Goal: Information Seeking & Learning: Compare options

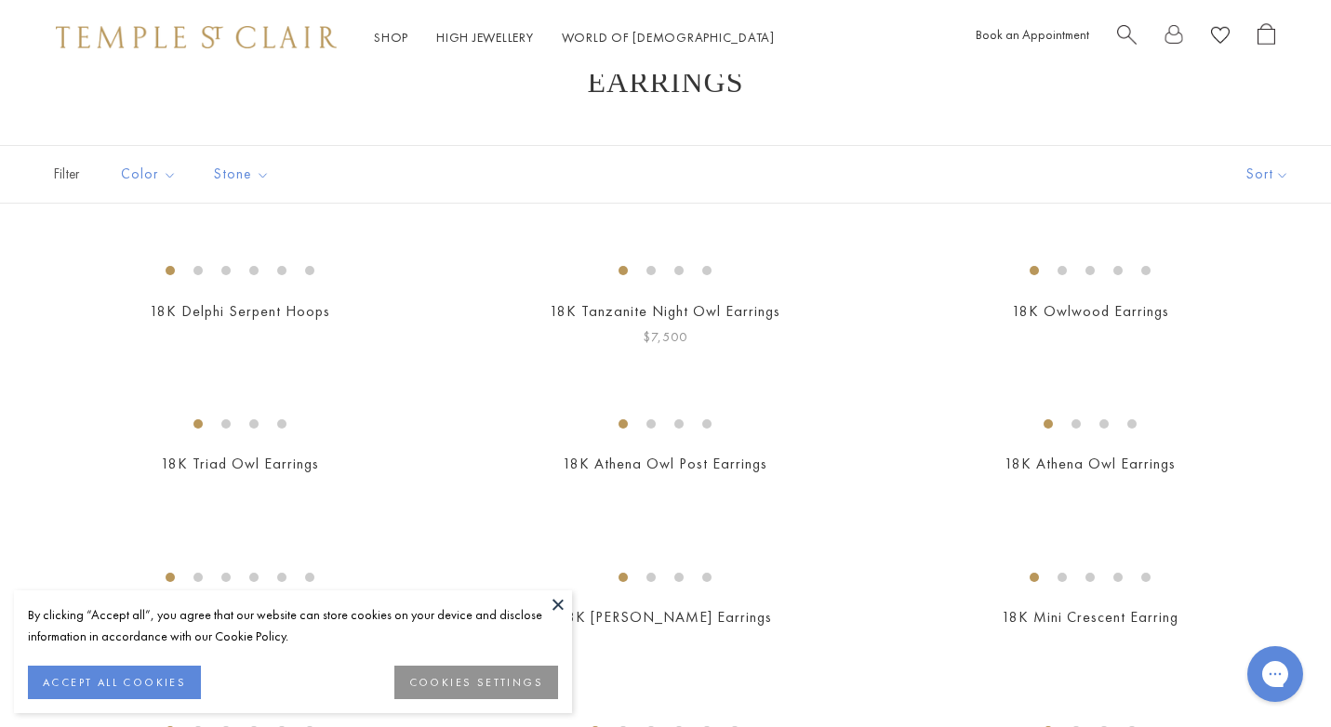
scroll to position [63, 0]
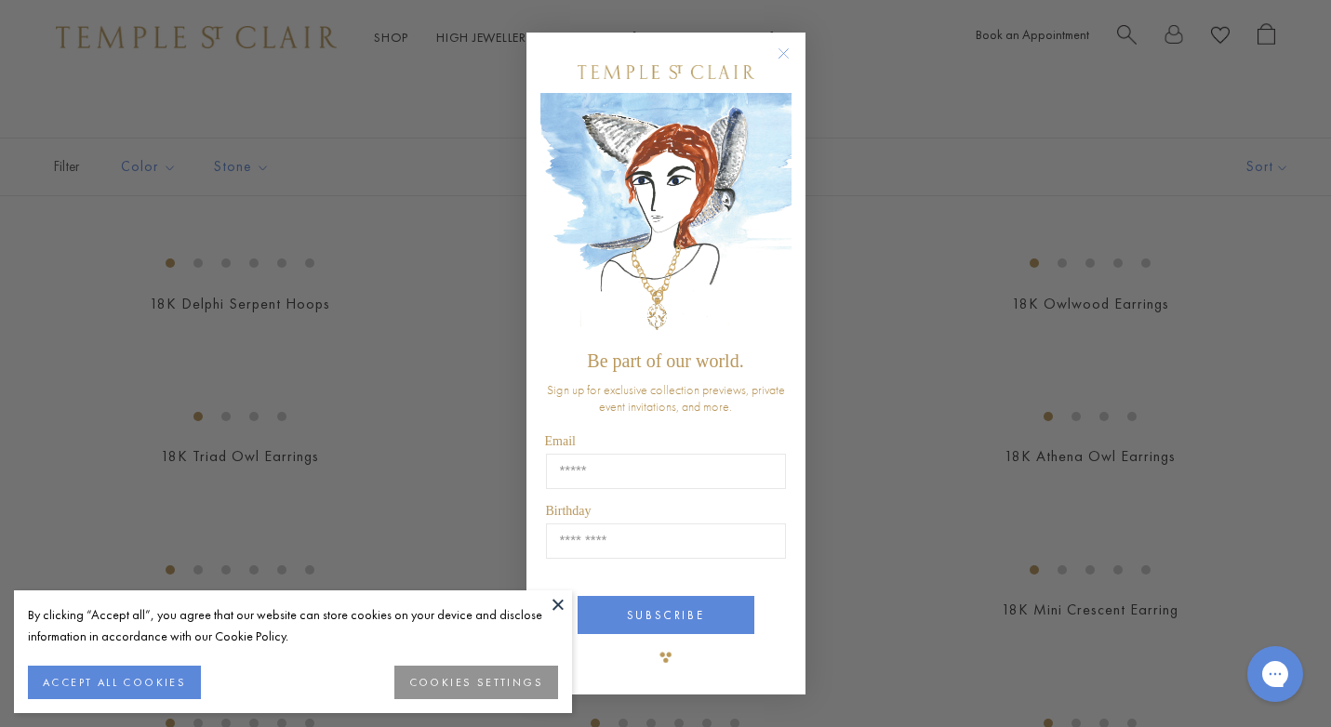
click at [426, 191] on div "Close dialog Be part of our world. Sign up for exclusive collection previews, p…" at bounding box center [665, 363] width 1331 height 727
click at [781, 55] on circle "Close dialog" at bounding box center [783, 54] width 22 height 22
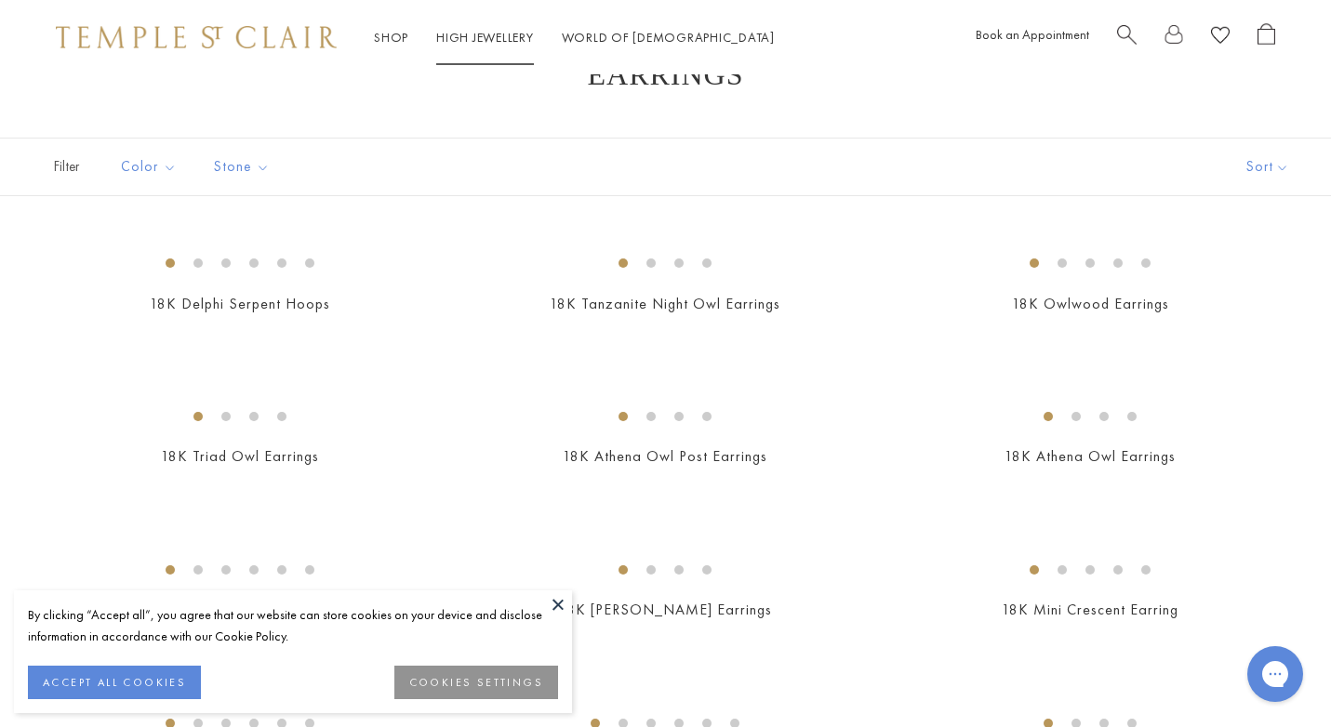
click at [480, 33] on link "High Jewellery High Jewellery" at bounding box center [485, 37] width 98 height 17
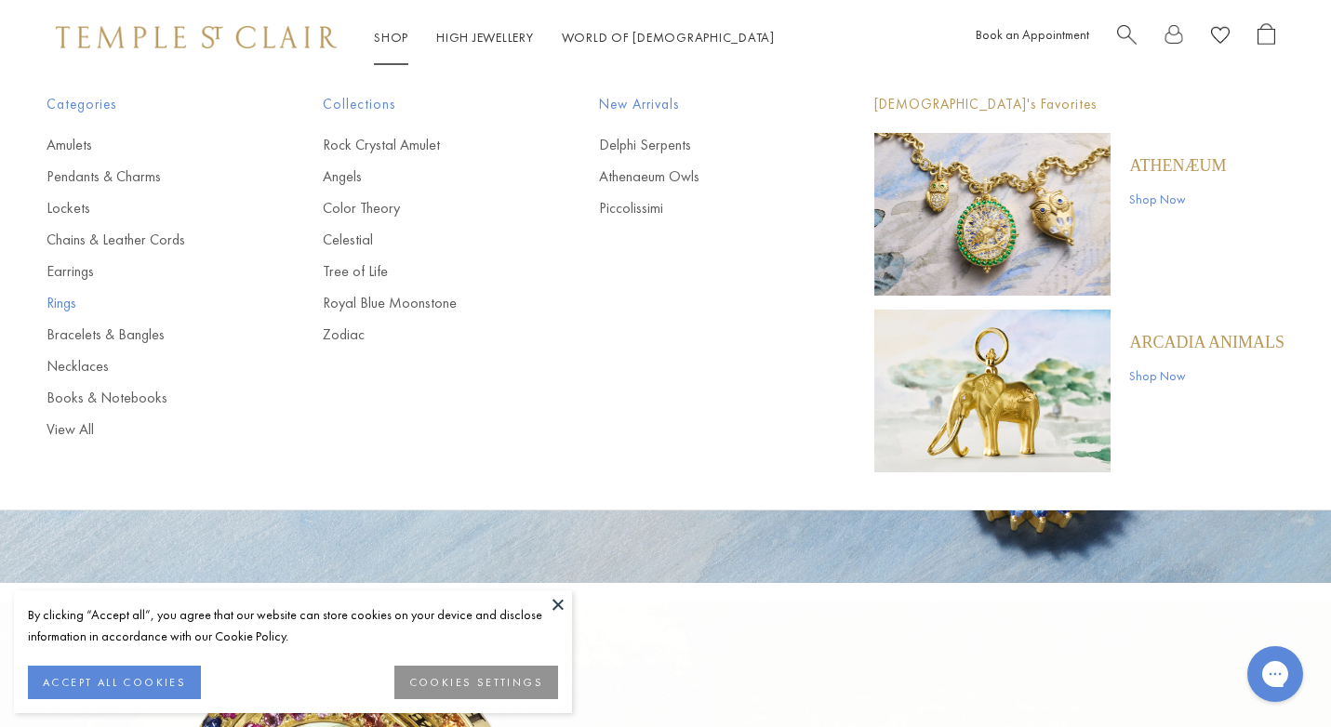
click at [71, 305] on link "Rings" at bounding box center [147, 303] width 202 height 20
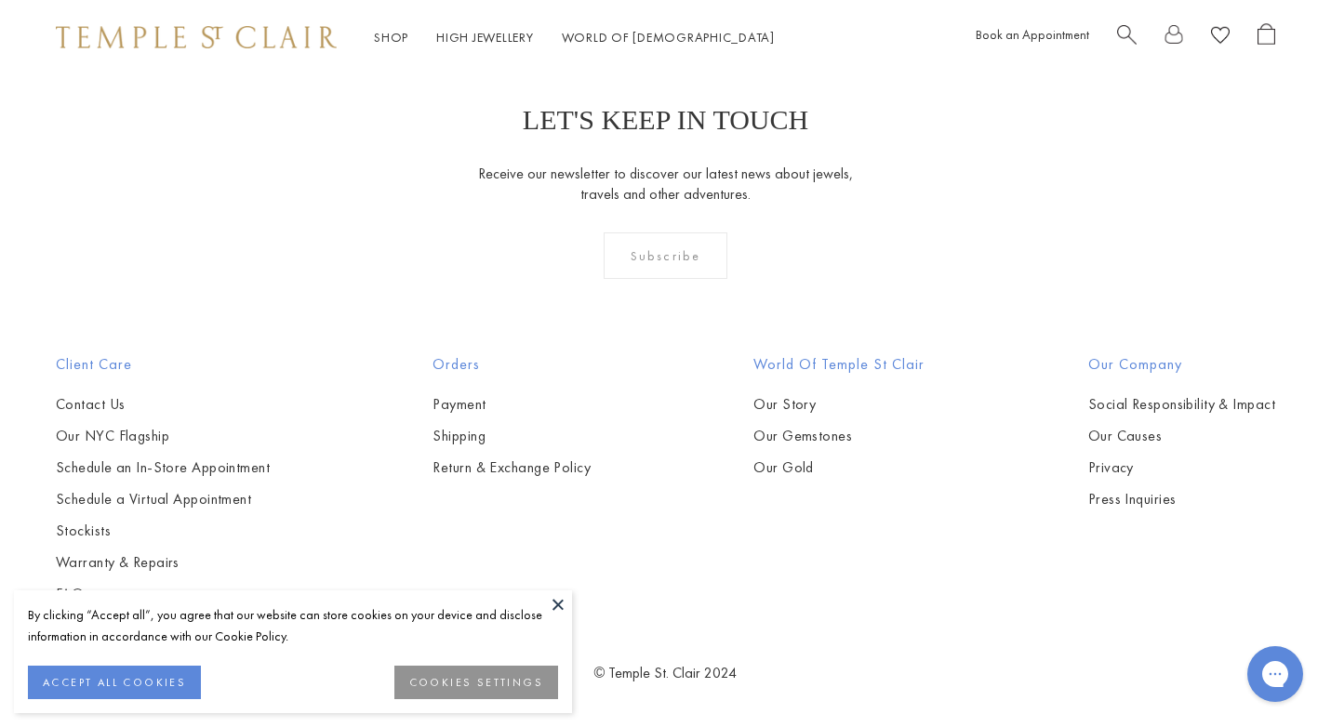
scroll to position [3271, 0]
click at [0, 0] on img at bounding box center [0, 0] width 0 height 0
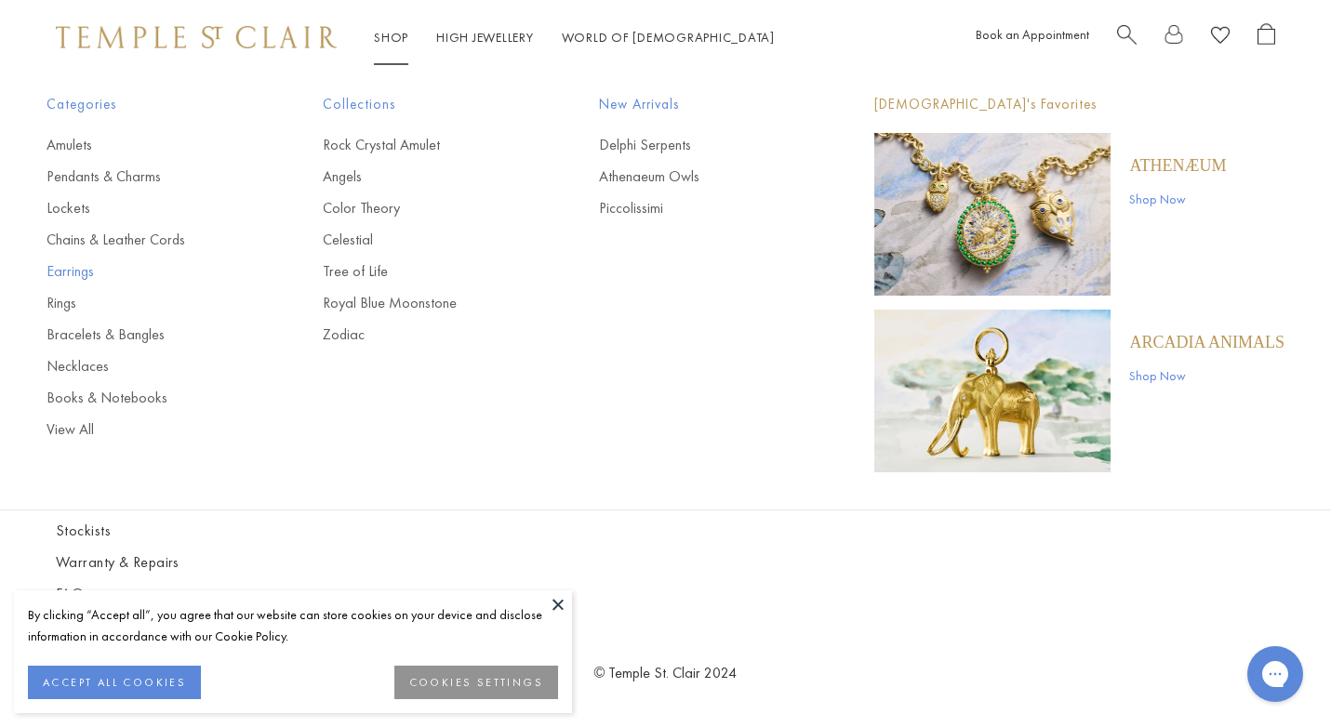
click at [73, 267] on link "Earrings" at bounding box center [147, 271] width 202 height 20
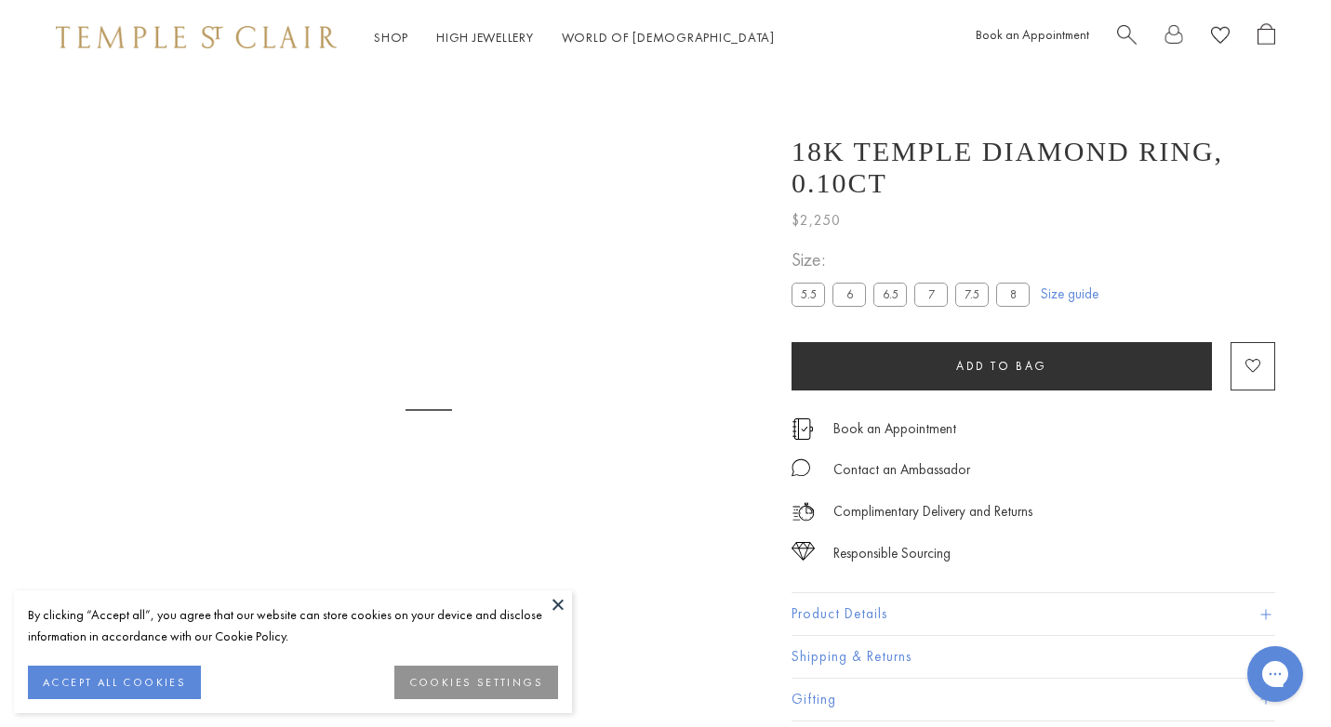
scroll to position [74, 0]
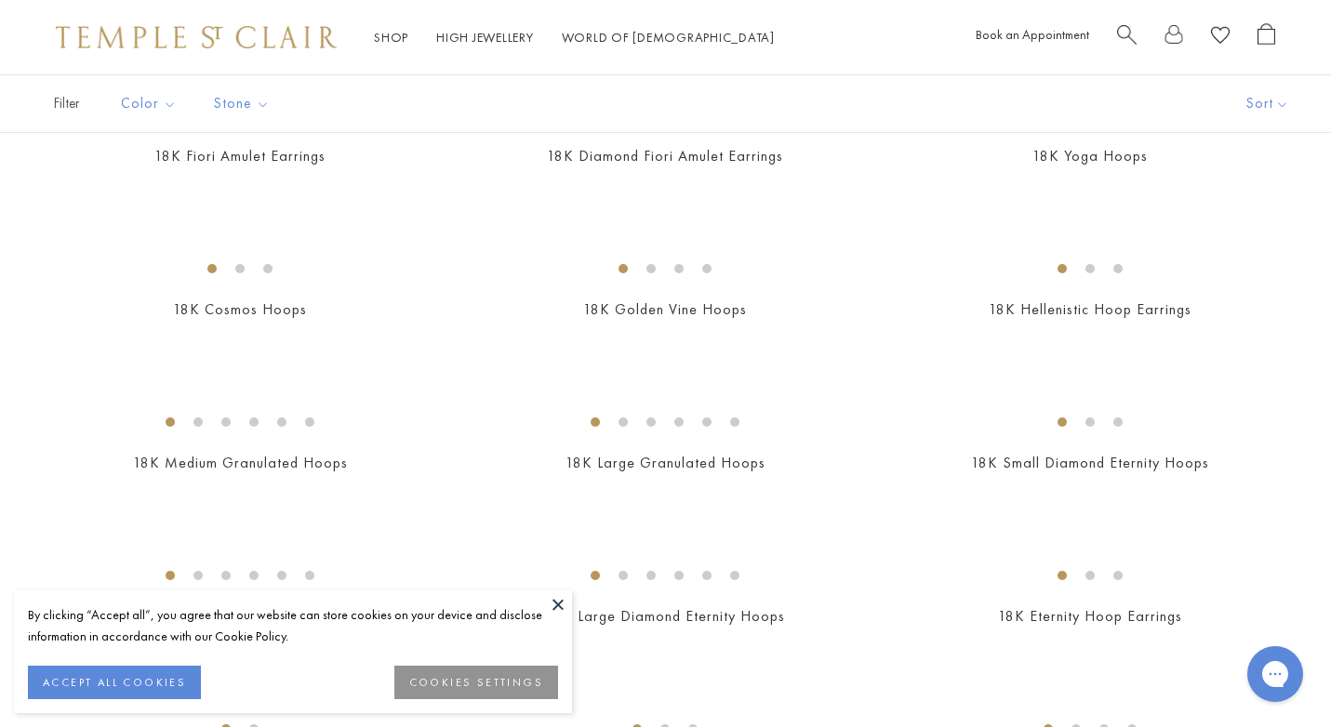
scroll to position [1745, 0]
click at [0, 0] on img at bounding box center [0, 0] width 0 height 0
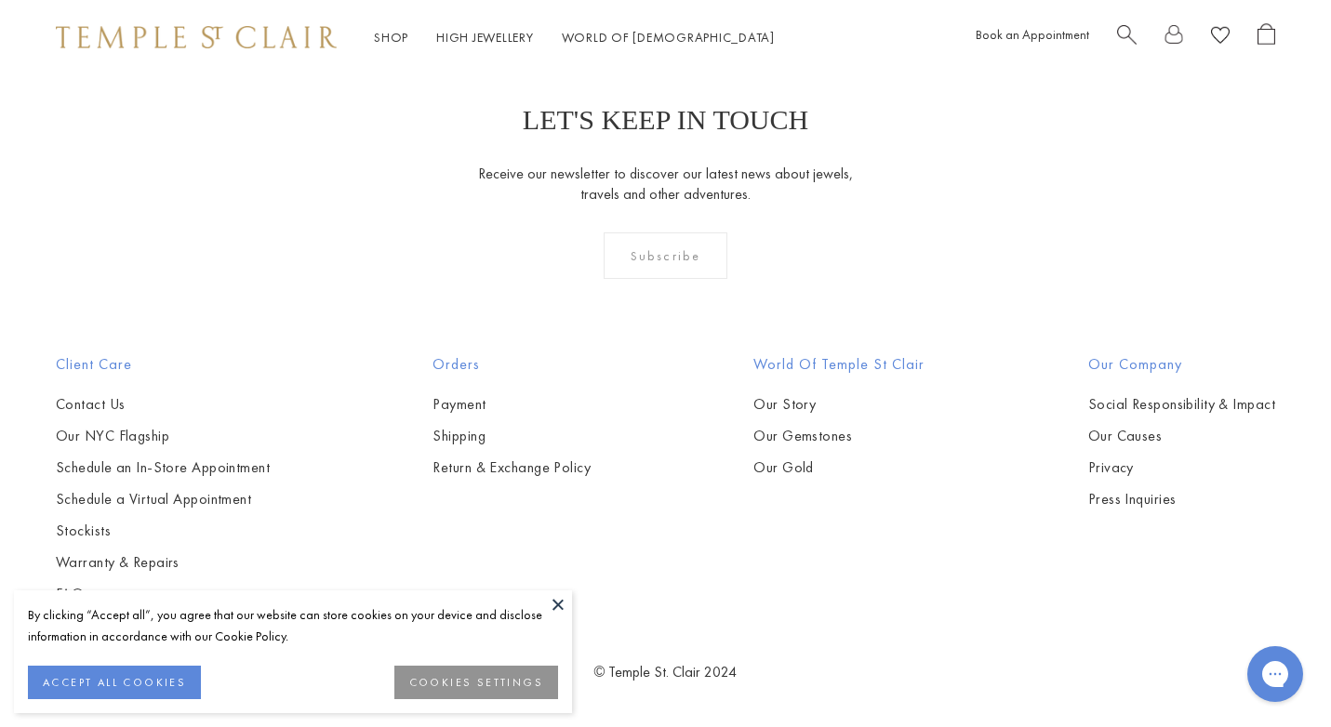
scroll to position [3252, 0]
click at [0, 0] on img at bounding box center [0, 0] width 0 height 0
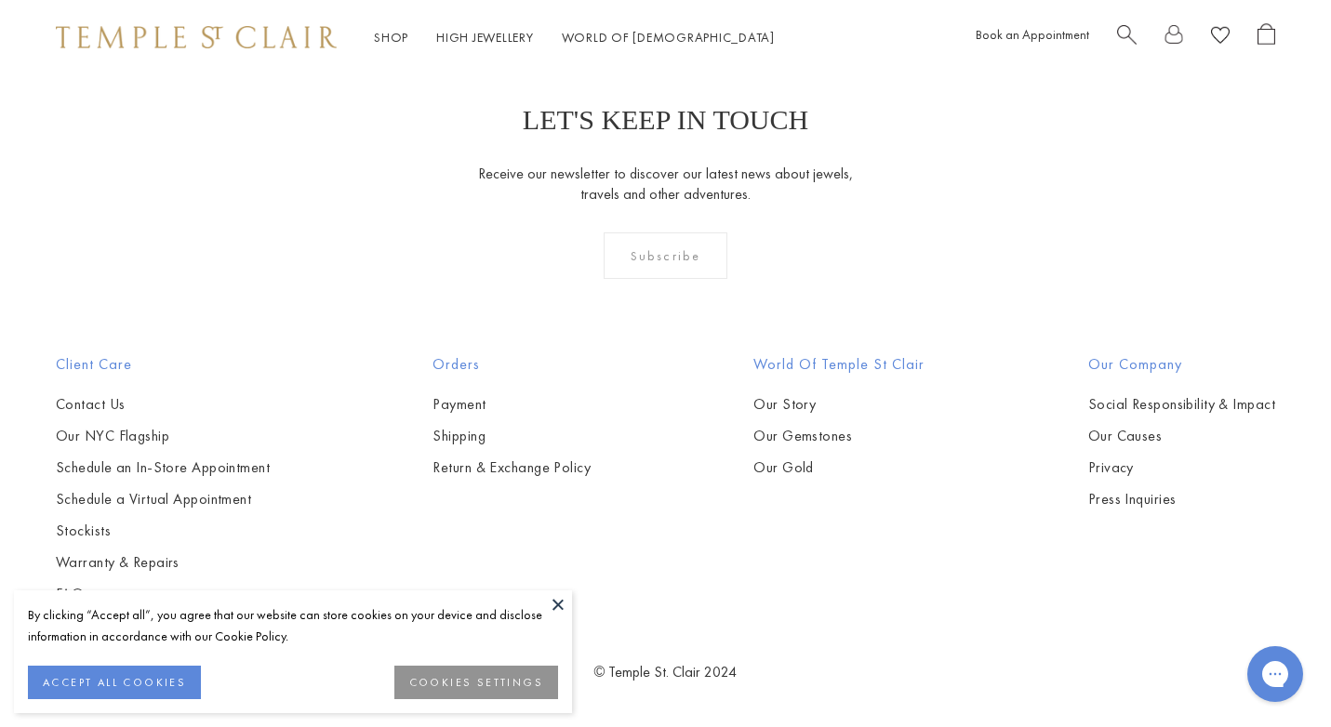
click at [0, 0] on img at bounding box center [0, 0] width 0 height 0
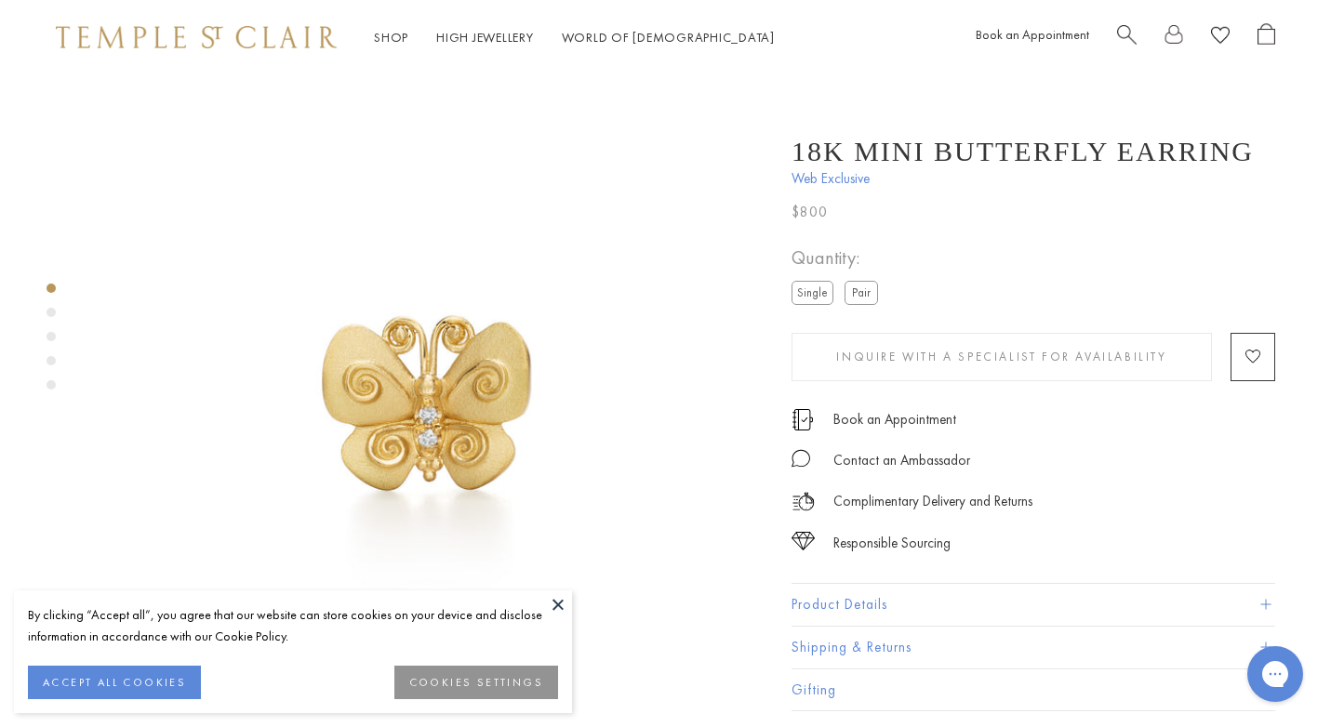
click at [465, 402] on img at bounding box center [428, 409] width 670 height 670
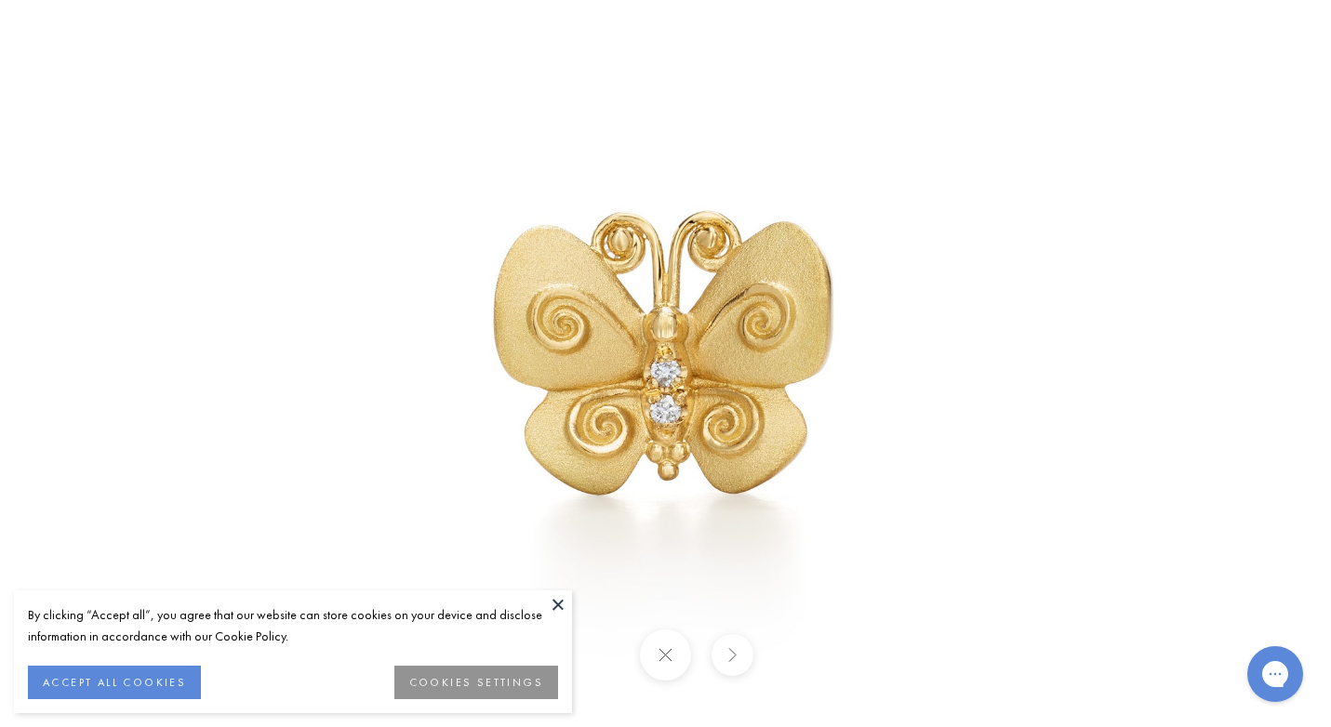
click at [740, 647] on button at bounding box center [732, 655] width 42 height 42
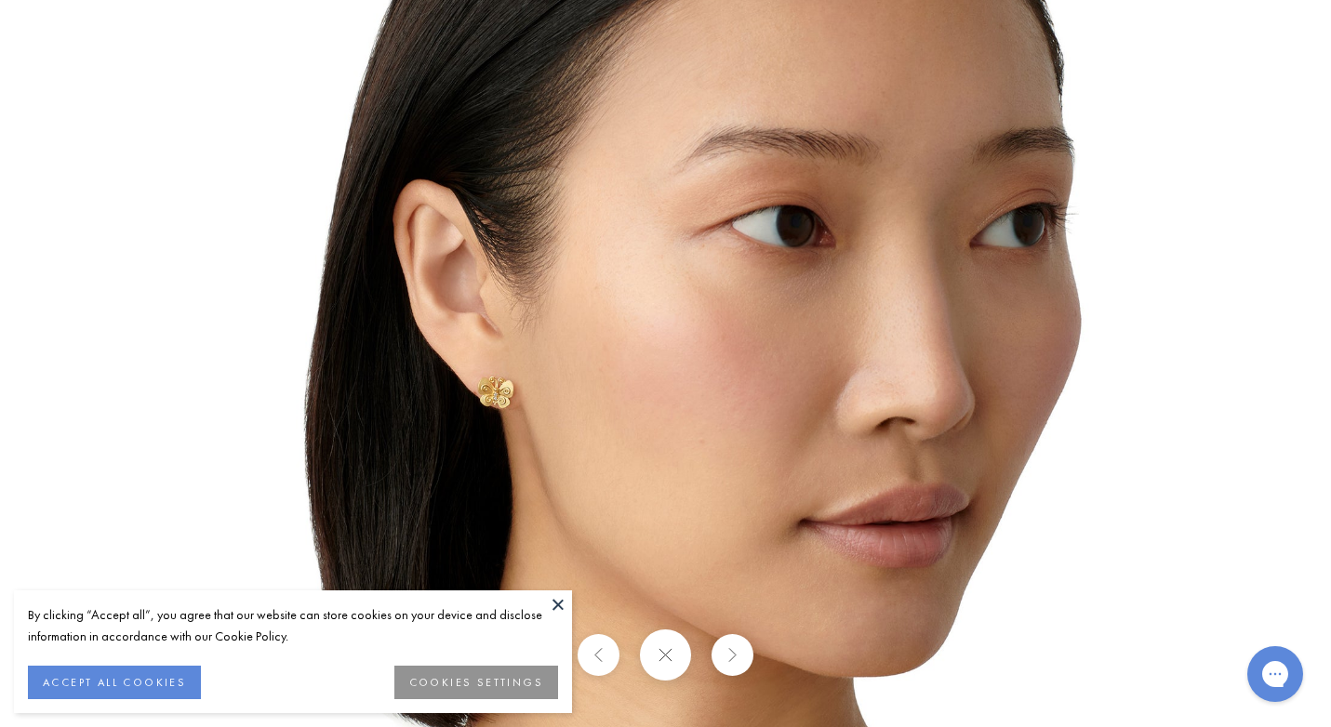
click at [499, 381] on img at bounding box center [666, 364] width 1088 height 1088
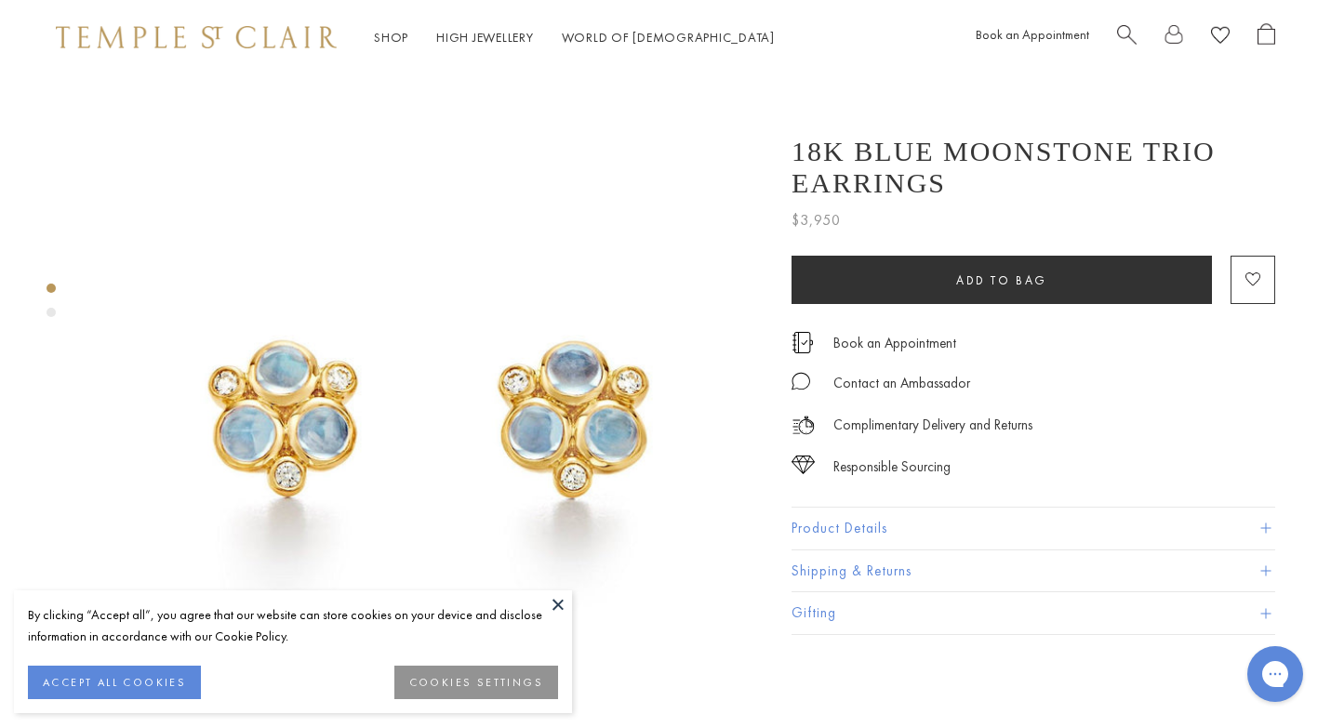
click at [52, 312] on div "Product gallery navigation" at bounding box center [50, 312] width 9 height 9
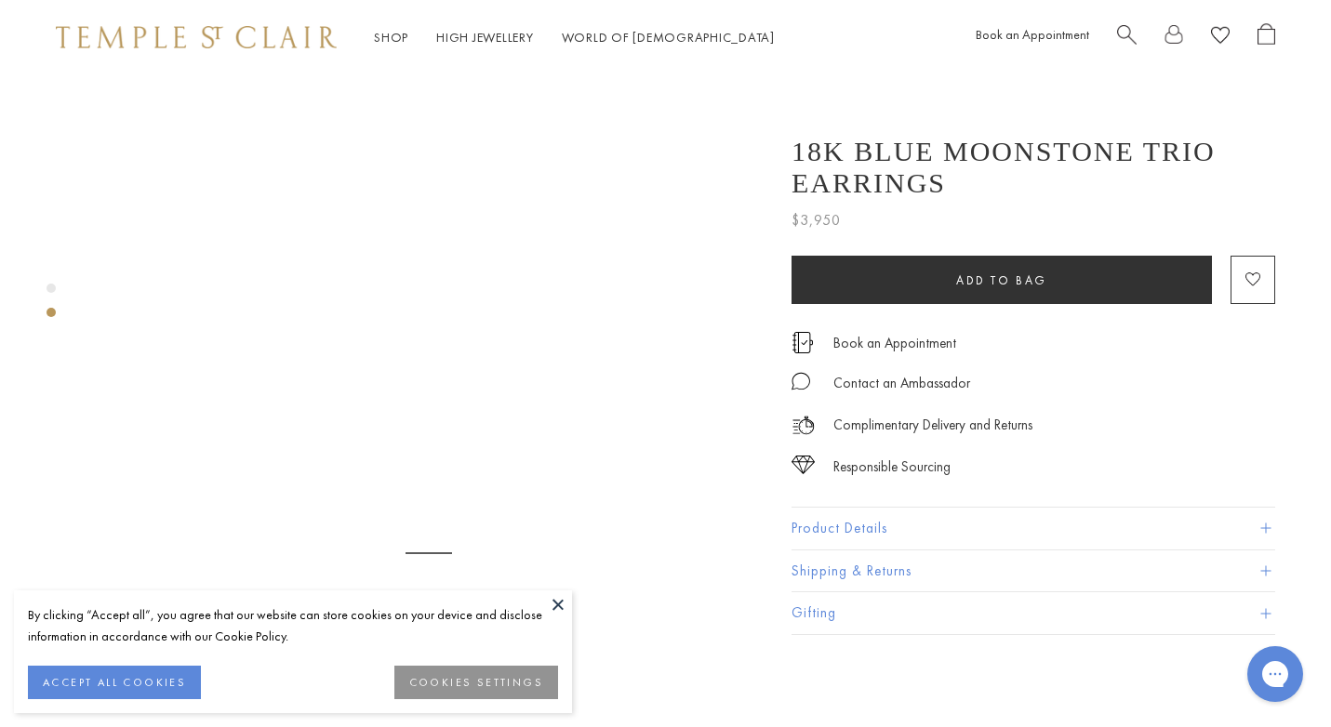
scroll to position [670, 0]
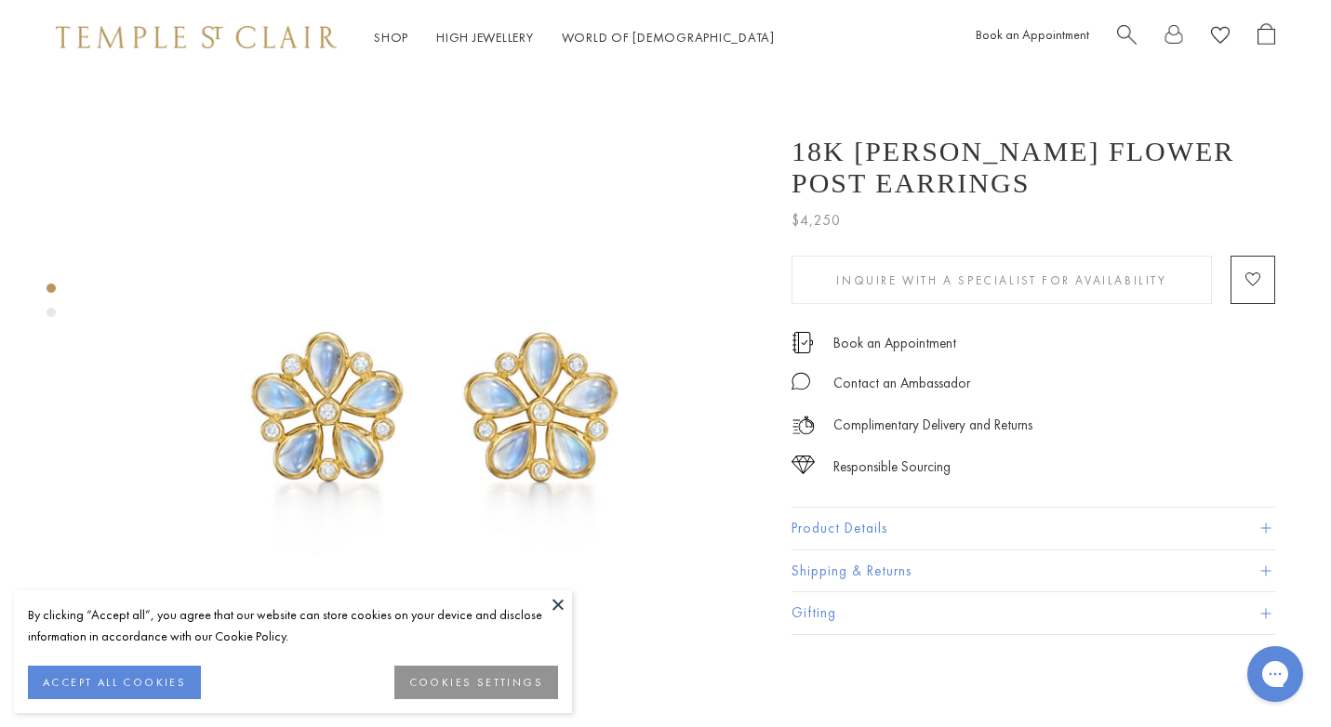
click at [51, 312] on div "Product gallery navigation" at bounding box center [50, 312] width 9 height 9
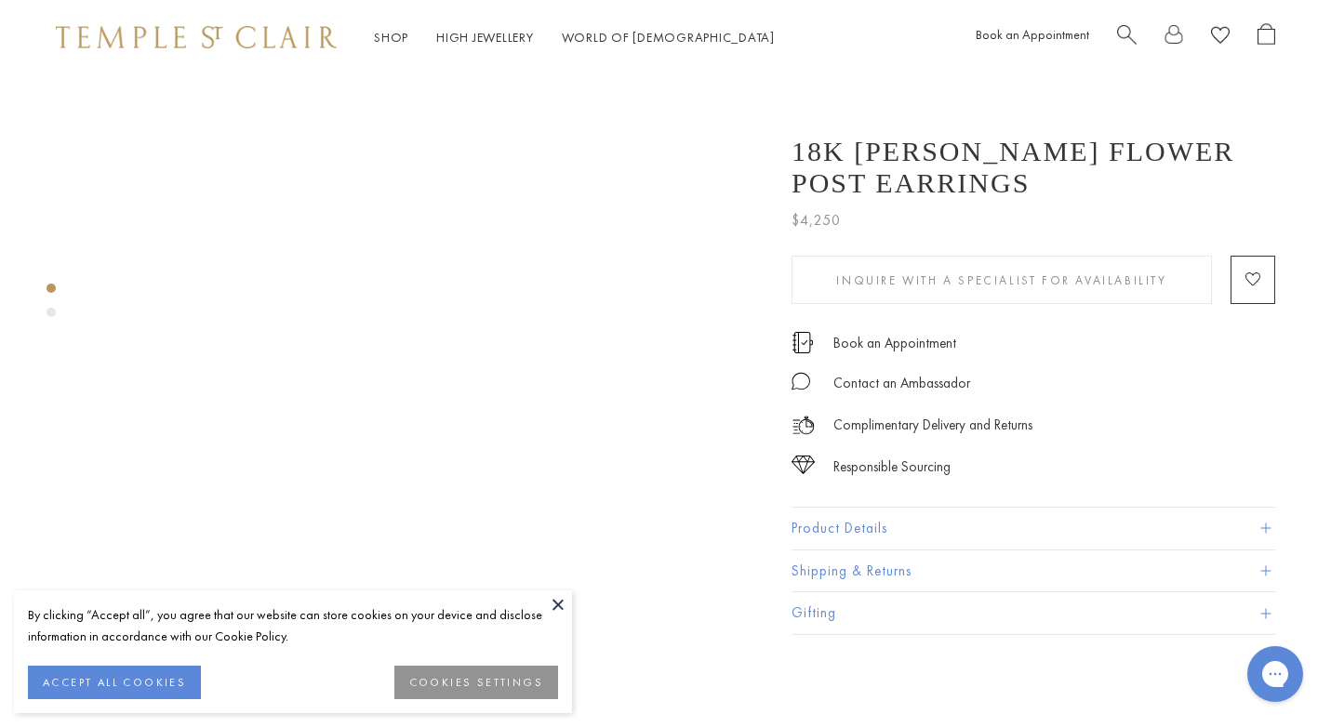
scroll to position [670, 0]
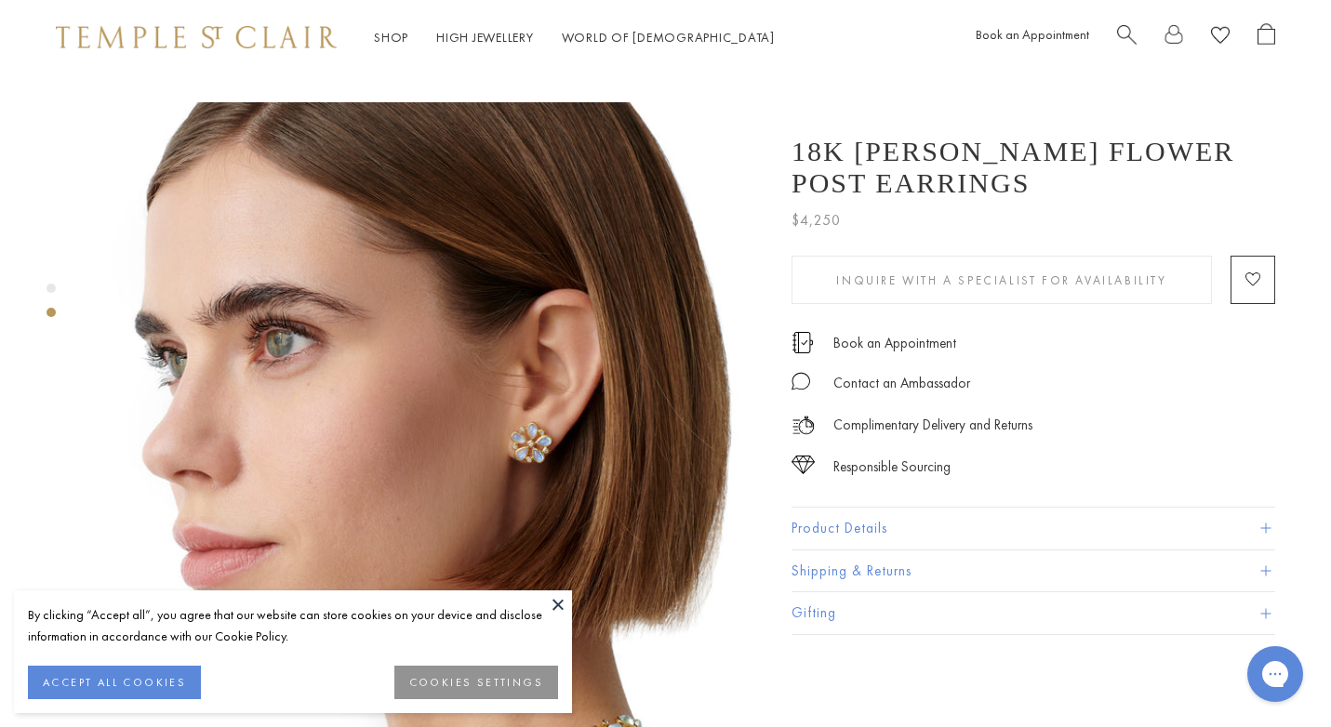
click at [534, 383] on img at bounding box center [428, 437] width 670 height 670
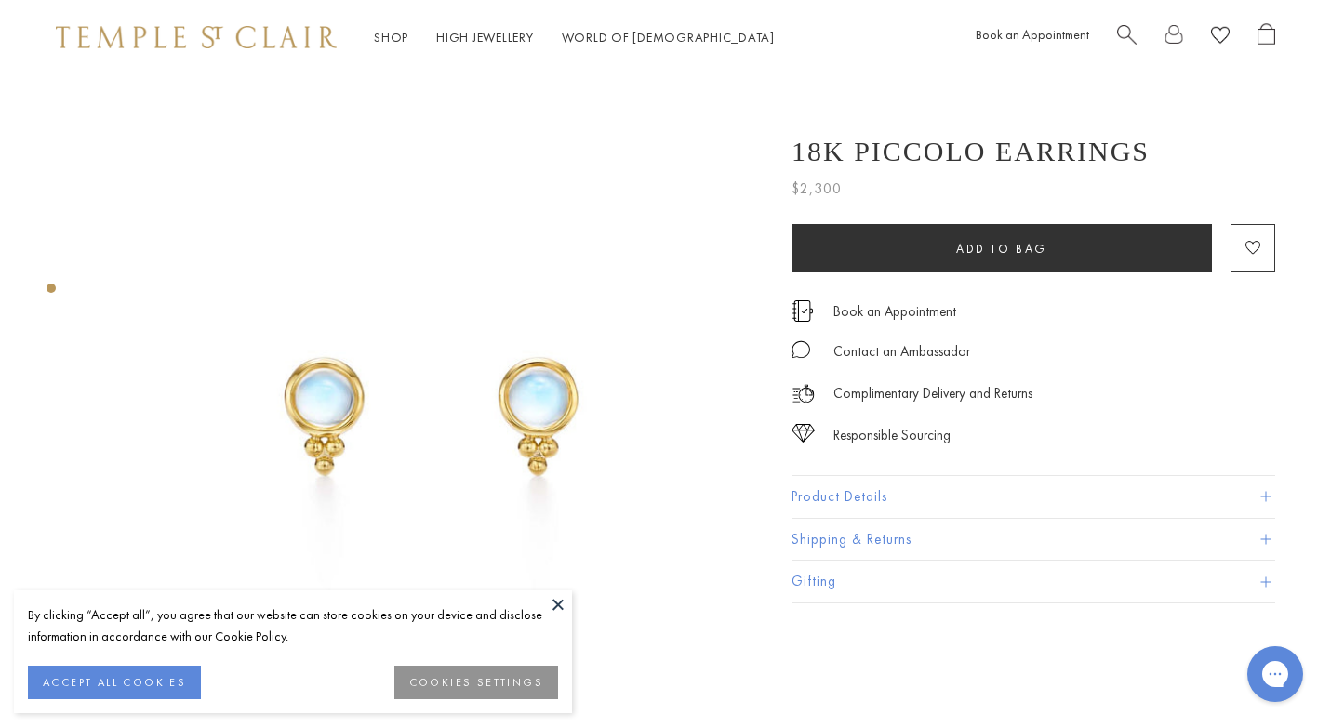
click at [559, 371] on img at bounding box center [428, 409] width 670 height 670
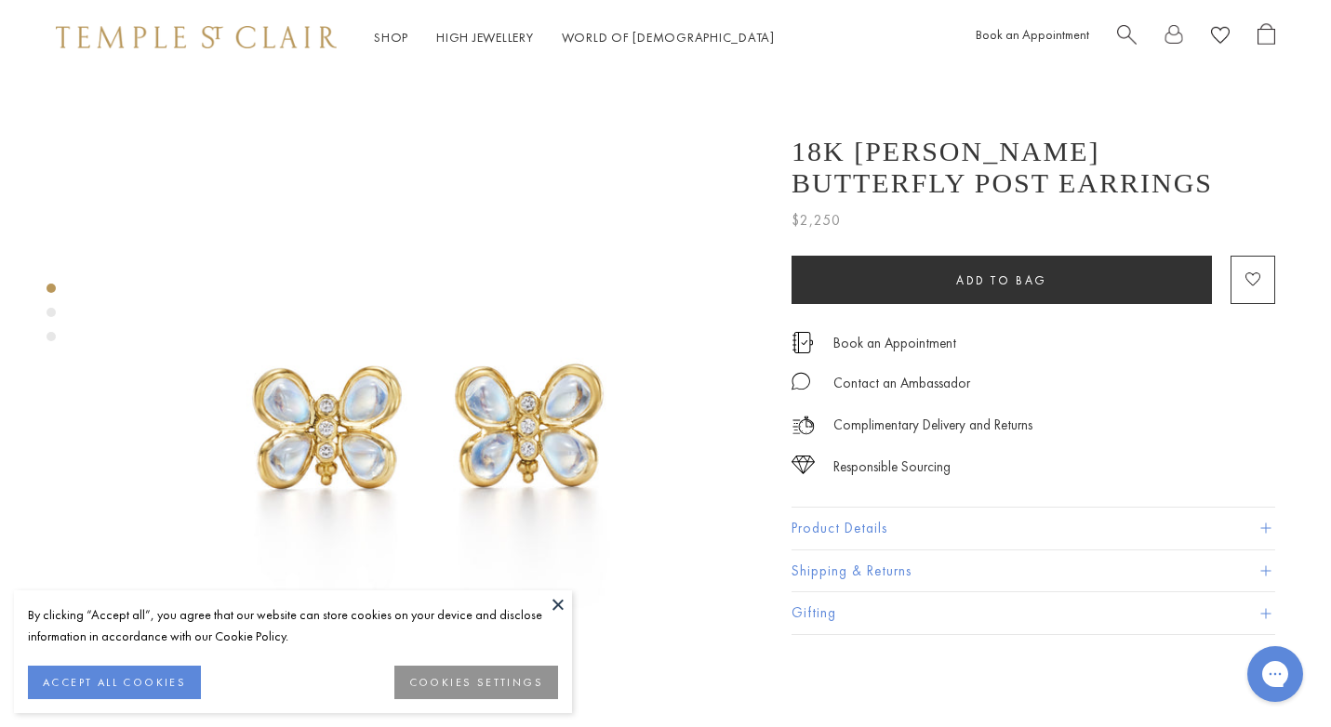
click at [550, 389] on img at bounding box center [428, 409] width 670 height 670
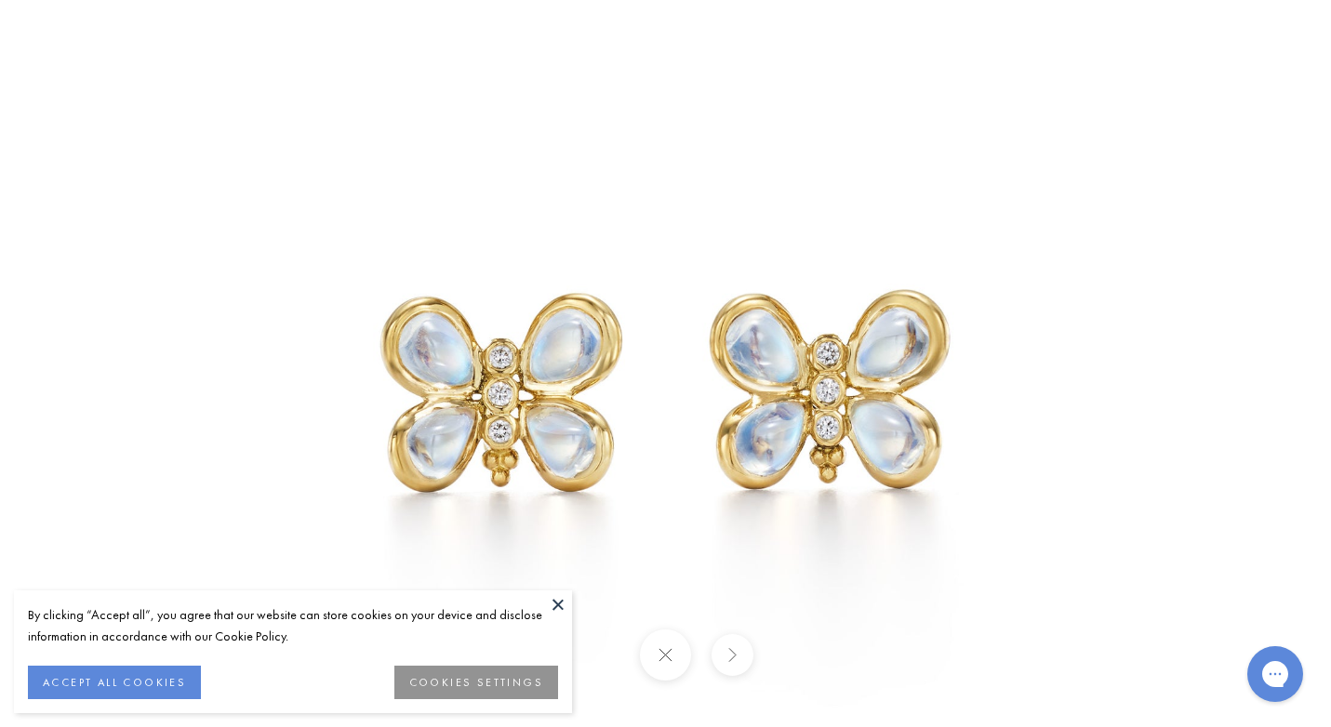
click at [733, 668] on button at bounding box center [732, 655] width 42 height 42
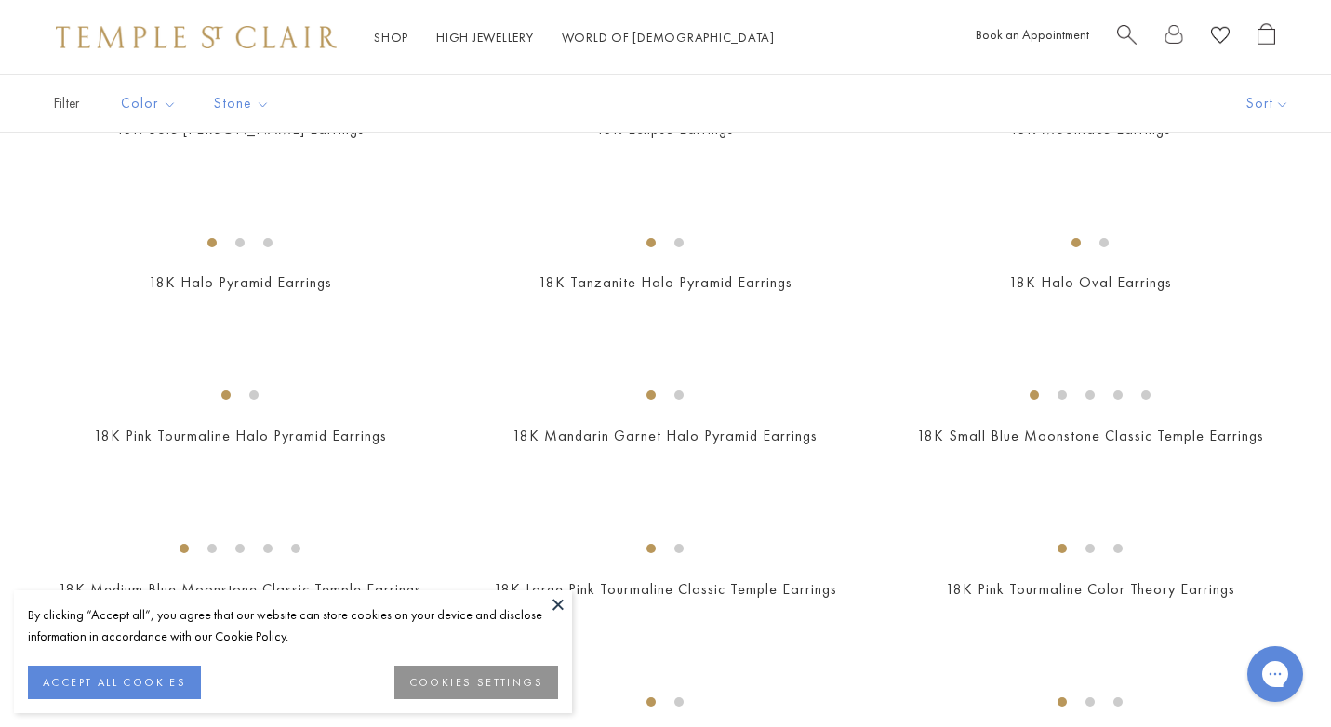
scroll to position [719, 0]
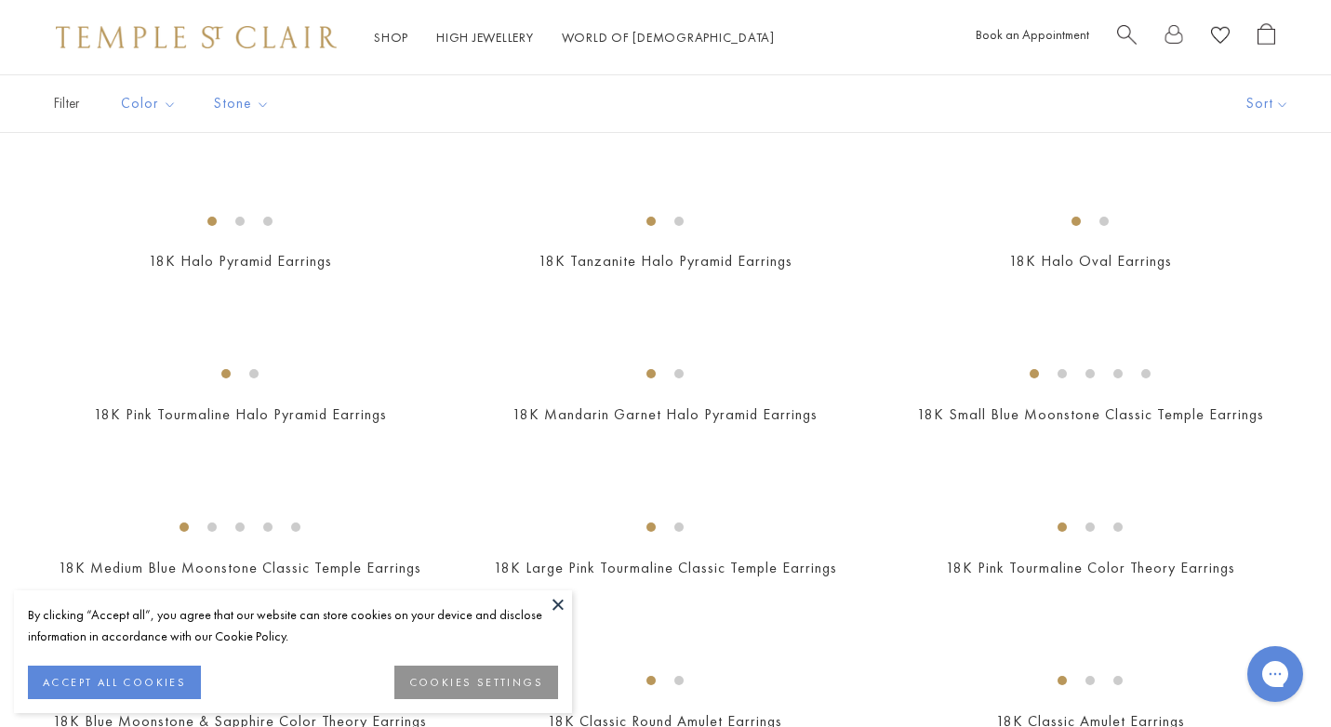
click at [0, 0] on img at bounding box center [0, 0] width 0 height 0
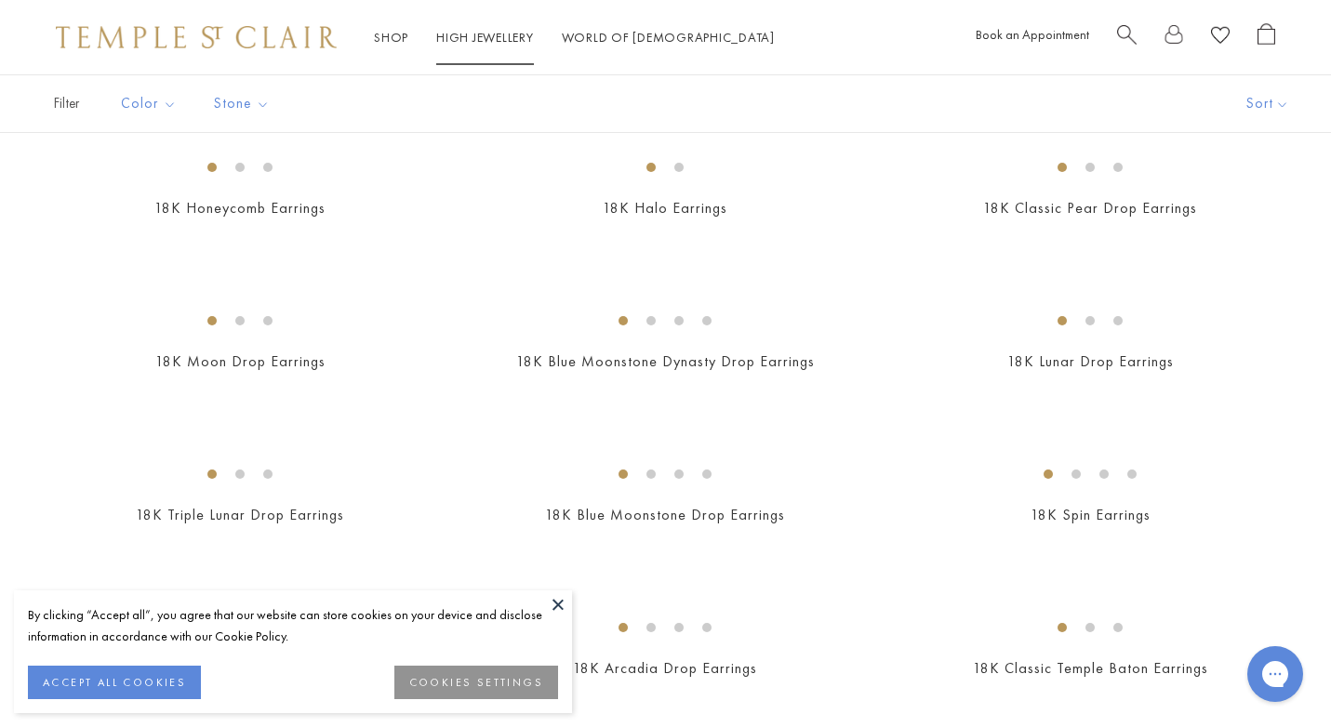
scroll to position [1566, 0]
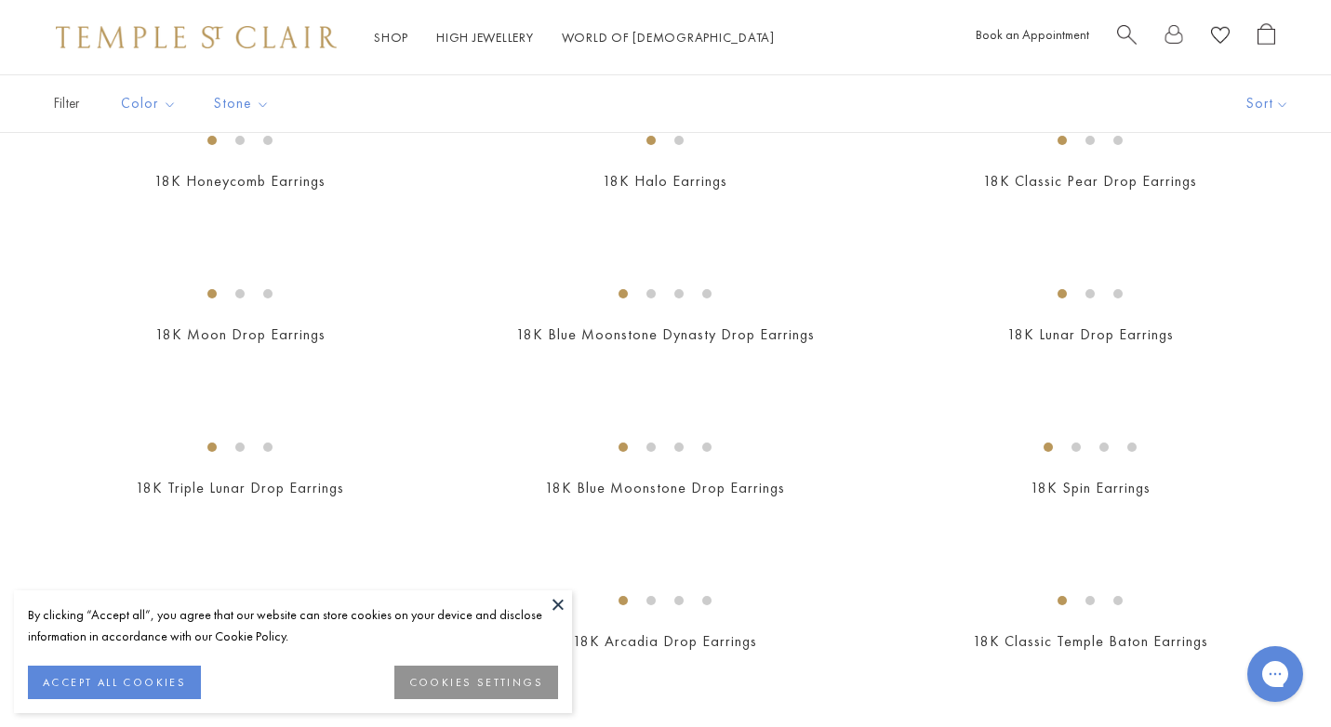
click at [0, 0] on img at bounding box center [0, 0] width 0 height 0
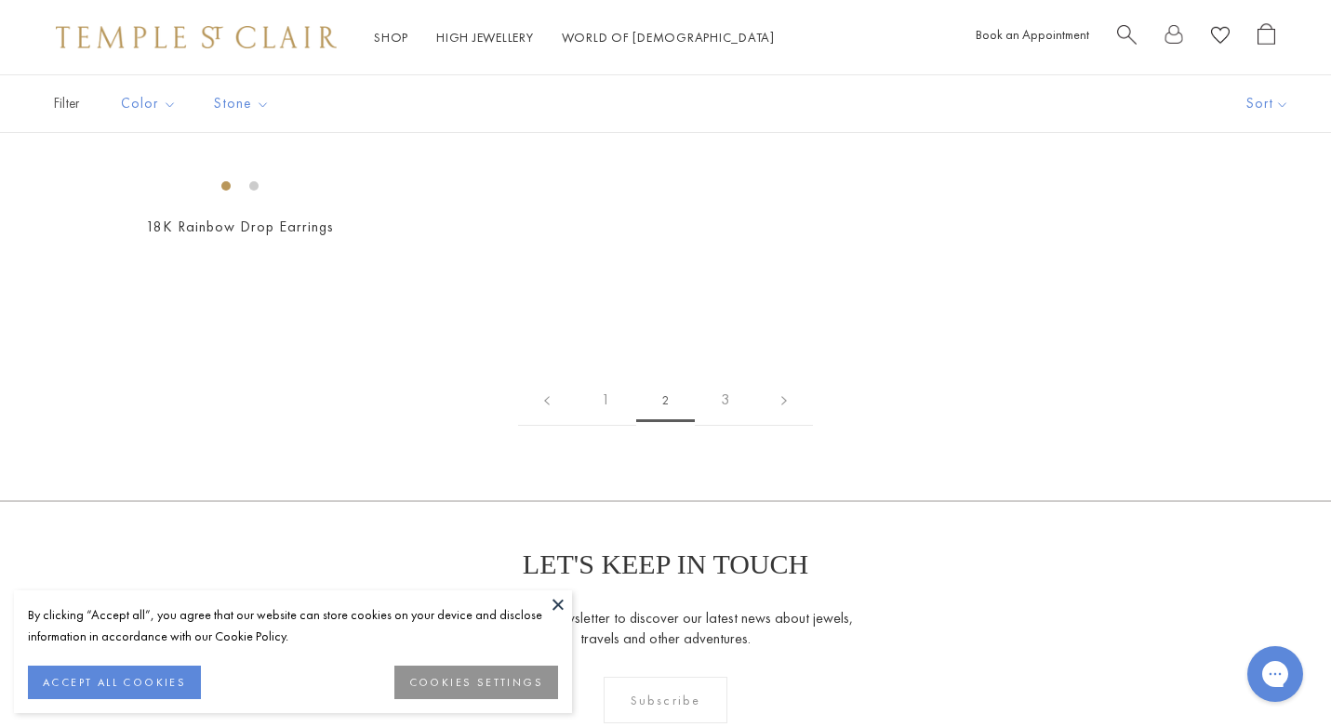
scroll to position [2656, 0]
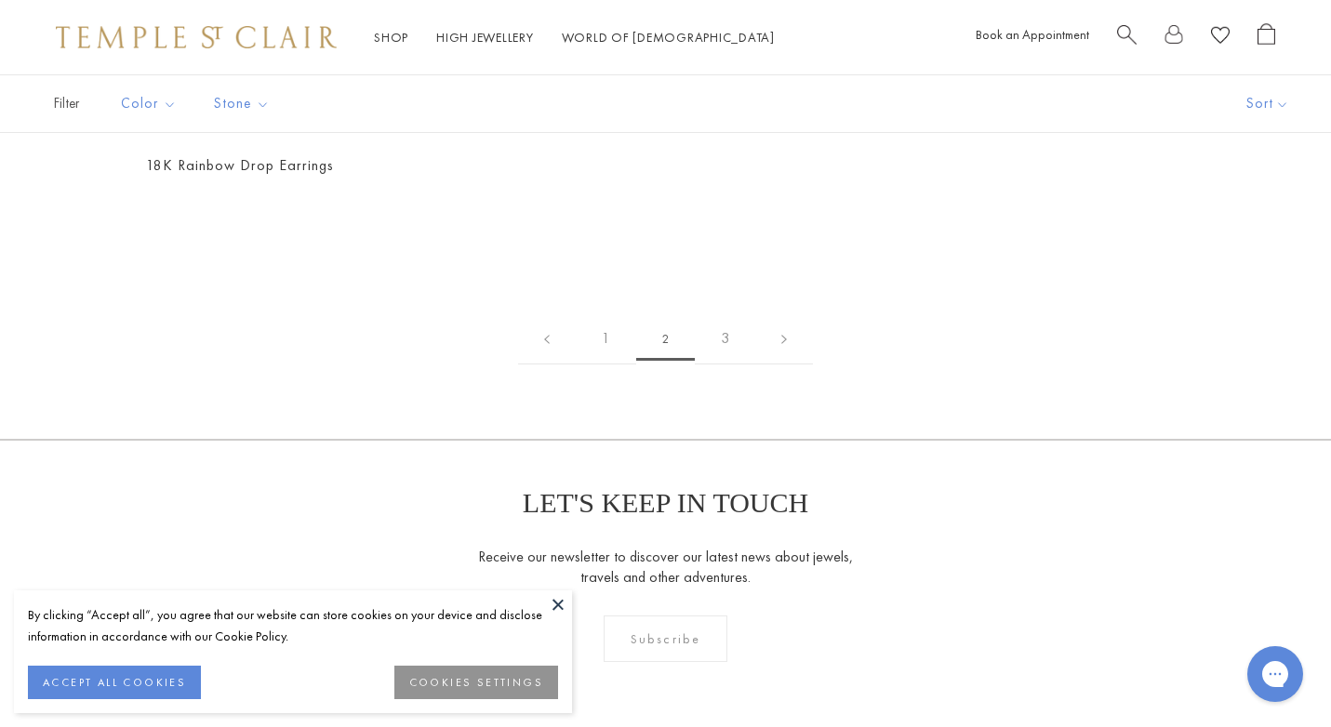
click at [0, 0] on img at bounding box center [0, 0] width 0 height 0
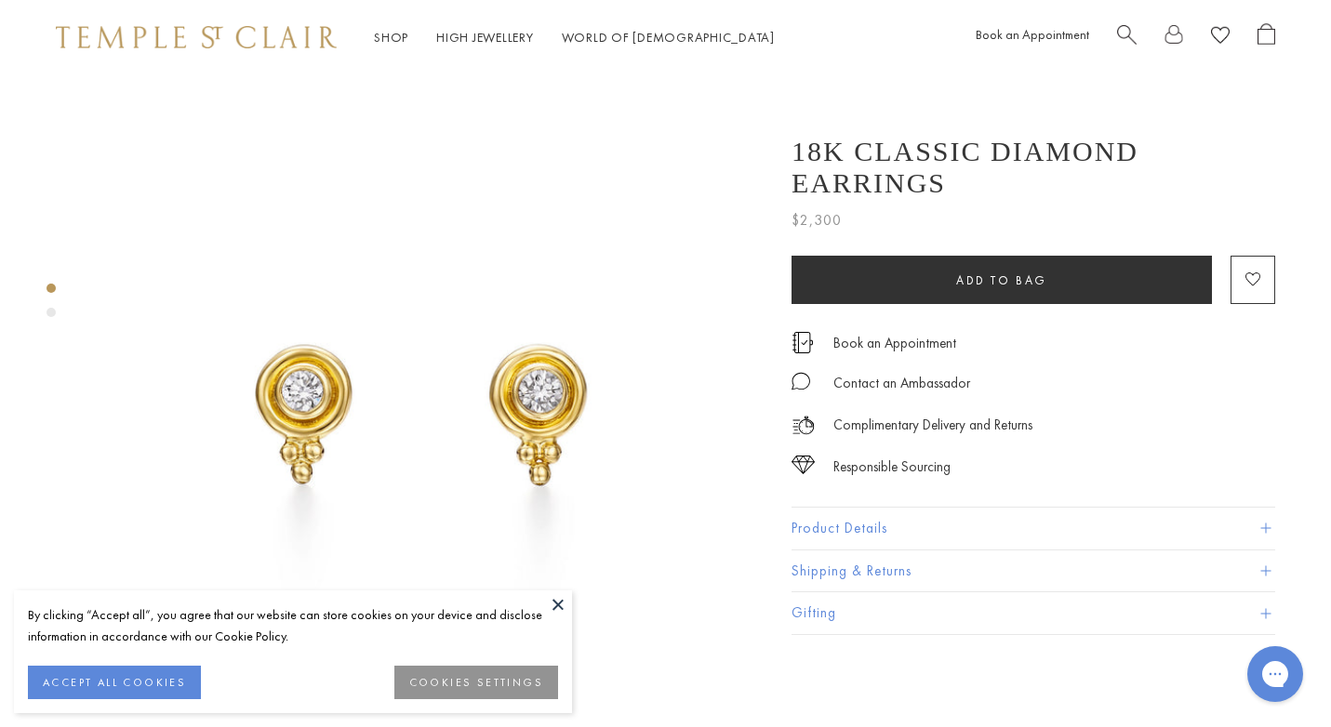
click at [548, 404] on img at bounding box center [428, 409] width 670 height 670
click at [548, 404] on div at bounding box center [665, 363] width 1331 height 727
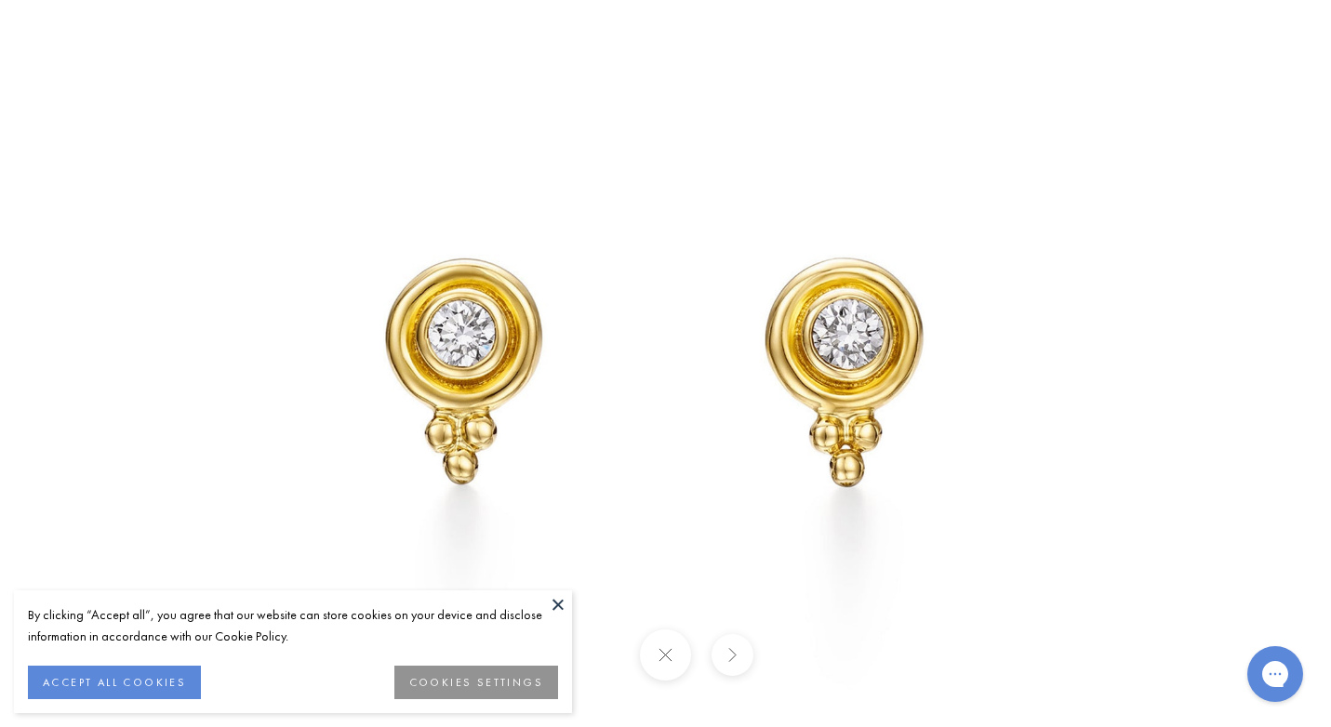
click at [548, 404] on img at bounding box center [666, 364] width 1088 height 1088
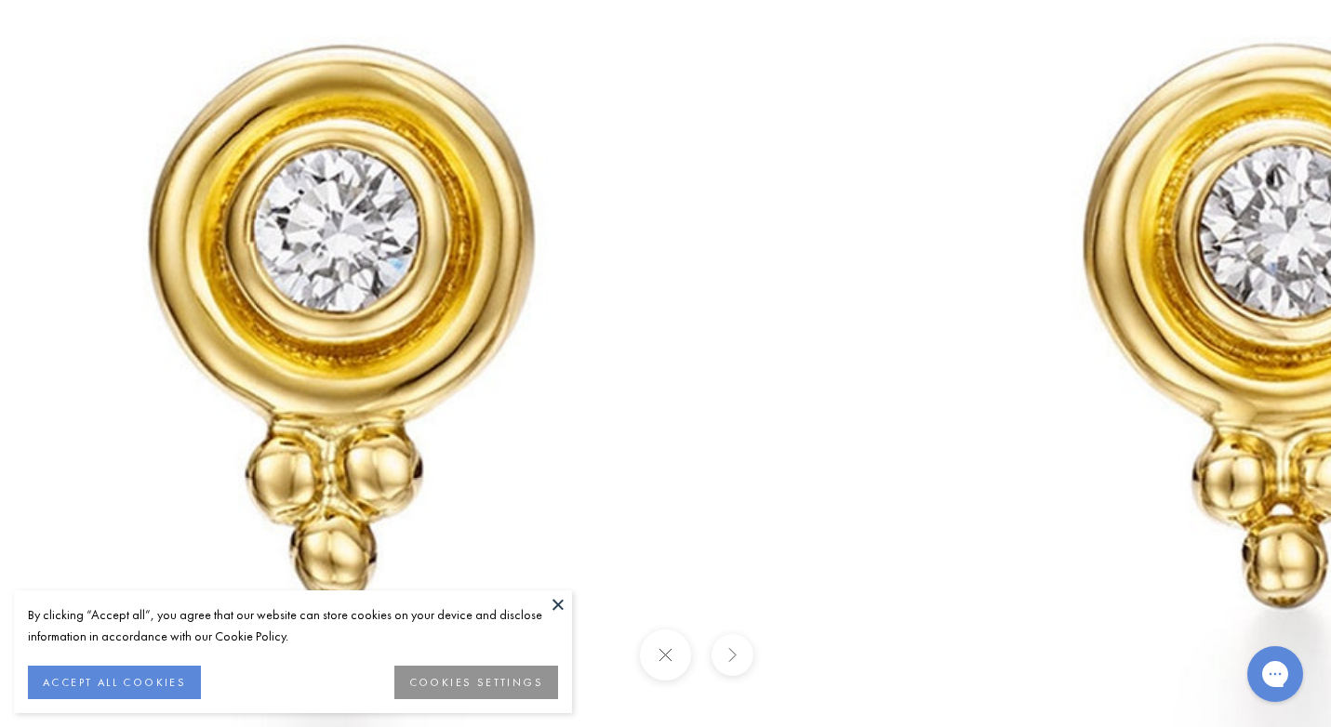
click at [548, 404] on img at bounding box center [839, 304] width 2678 height 2678
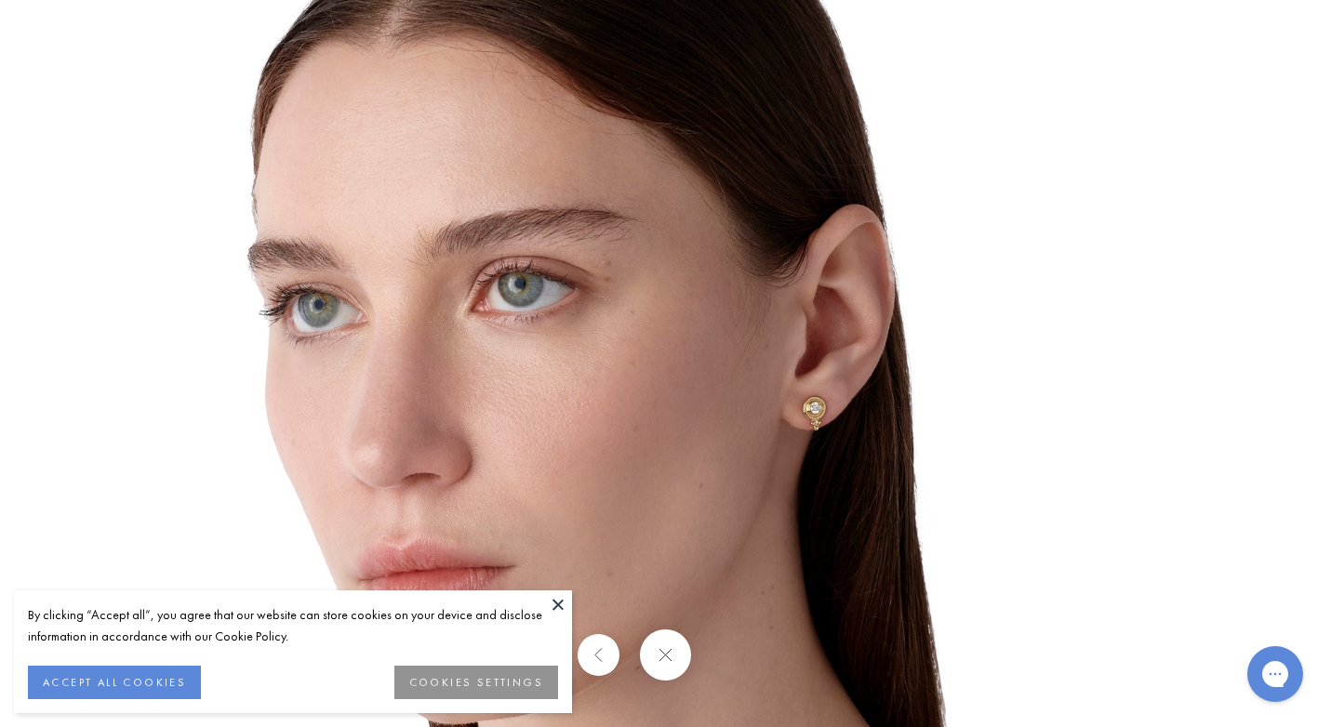
click at [824, 407] on img at bounding box center [666, 364] width 1088 height 1088
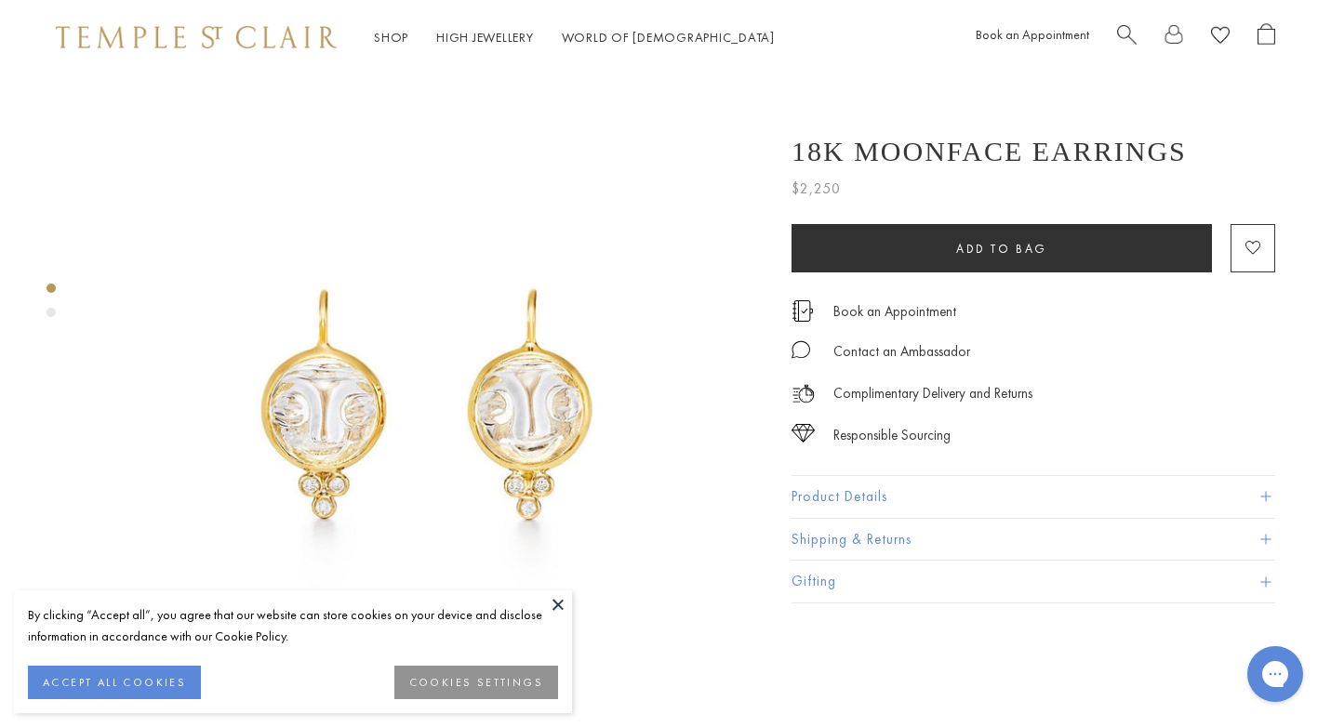
click at [557, 376] on img at bounding box center [428, 409] width 670 height 670
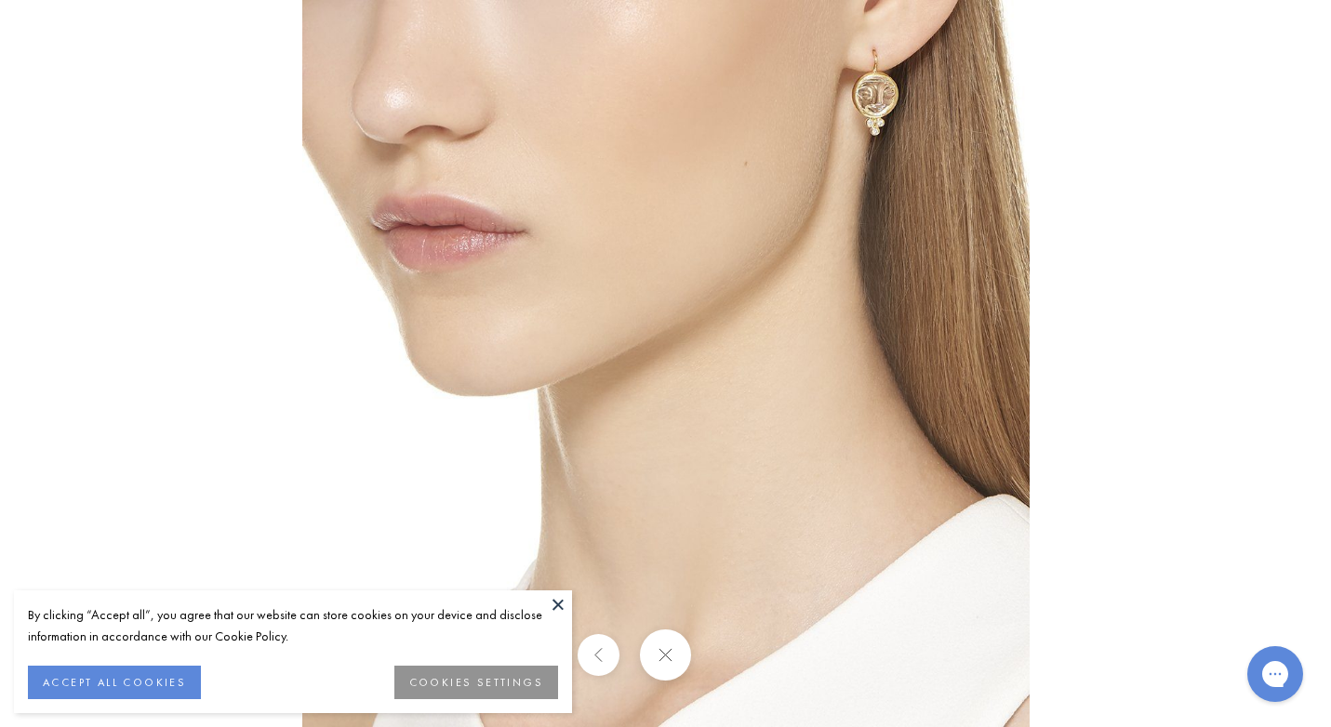
click at [909, 126] on img at bounding box center [665, 363] width 727 height 727
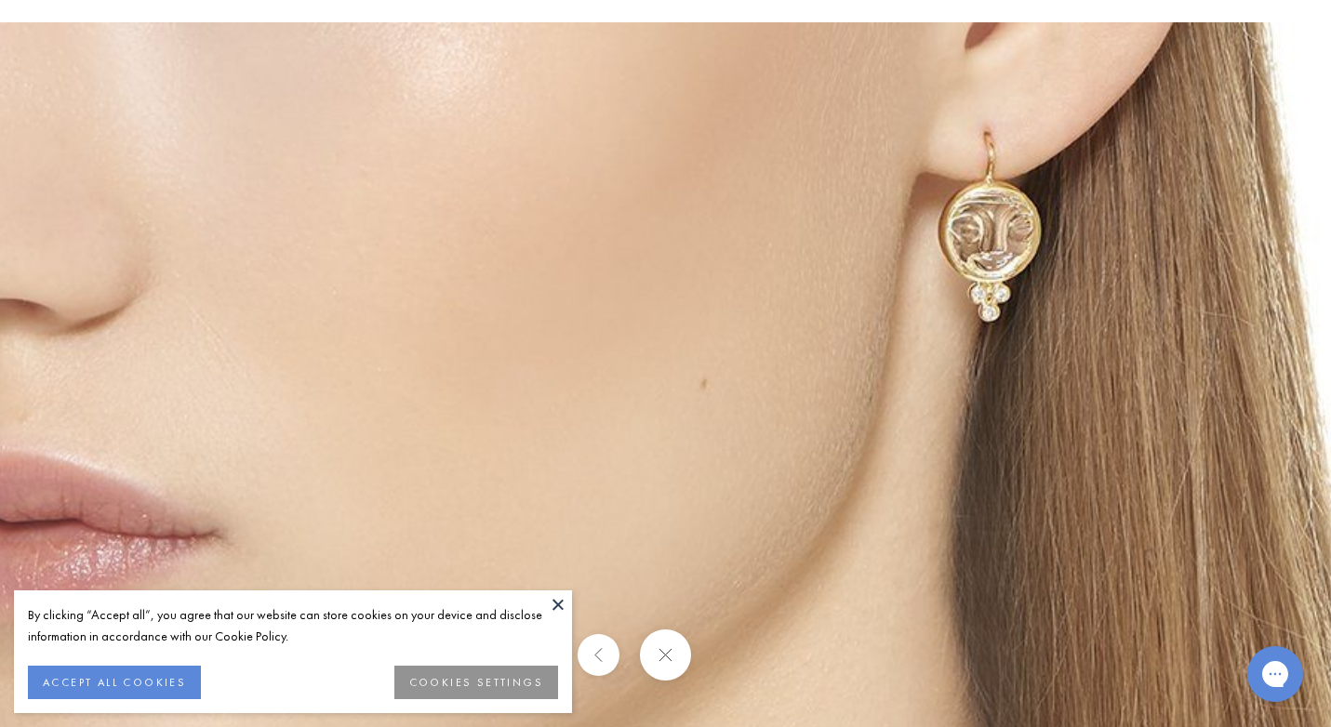
drag, startPoint x: 1272, startPoint y: 261, endPoint x: 1265, endPoint y: 497, distance: 236.3
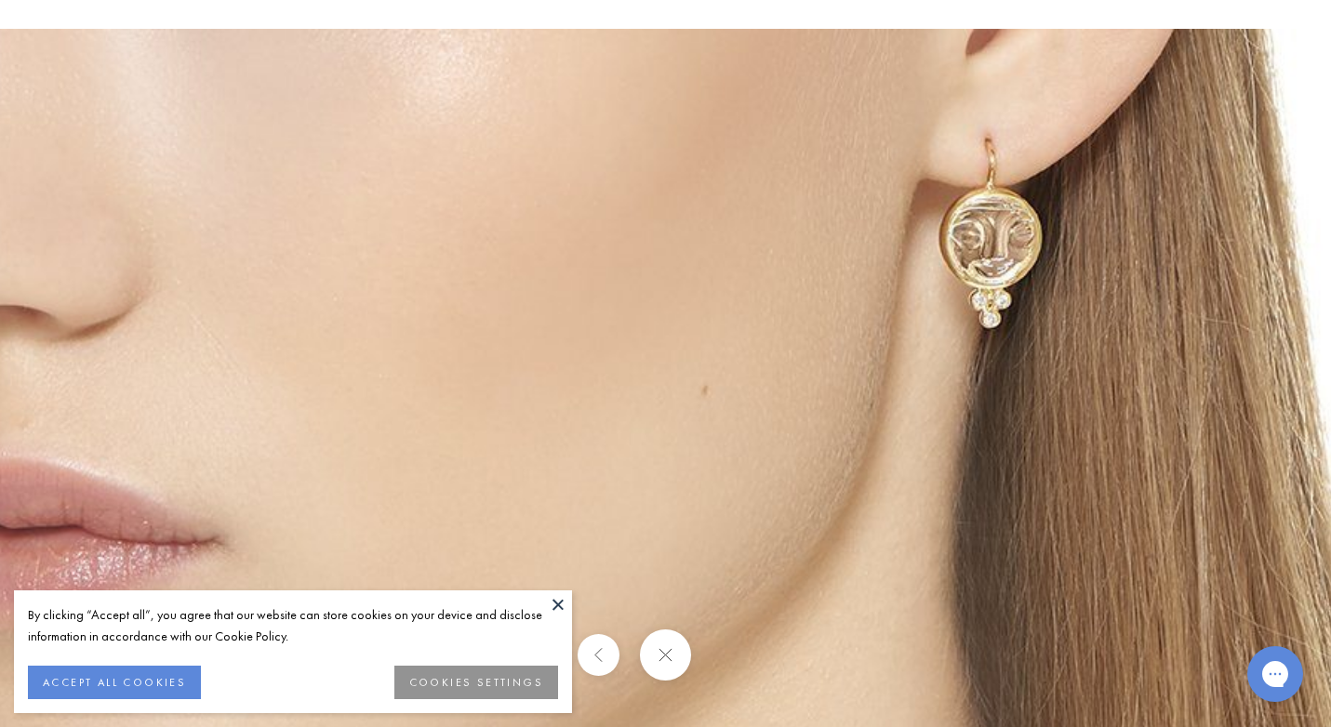
drag, startPoint x: 1267, startPoint y: 17, endPoint x: 1264, endPoint y: 117, distance: 100.5
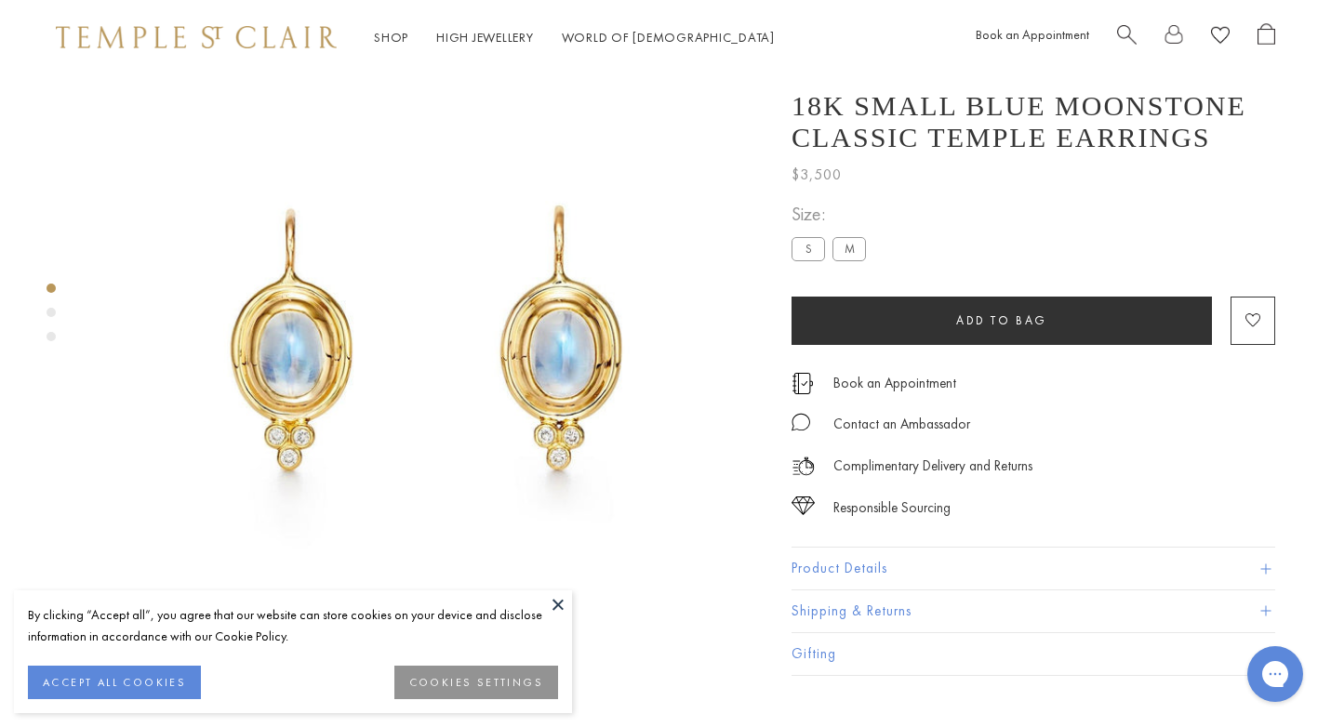
scroll to position [74, 0]
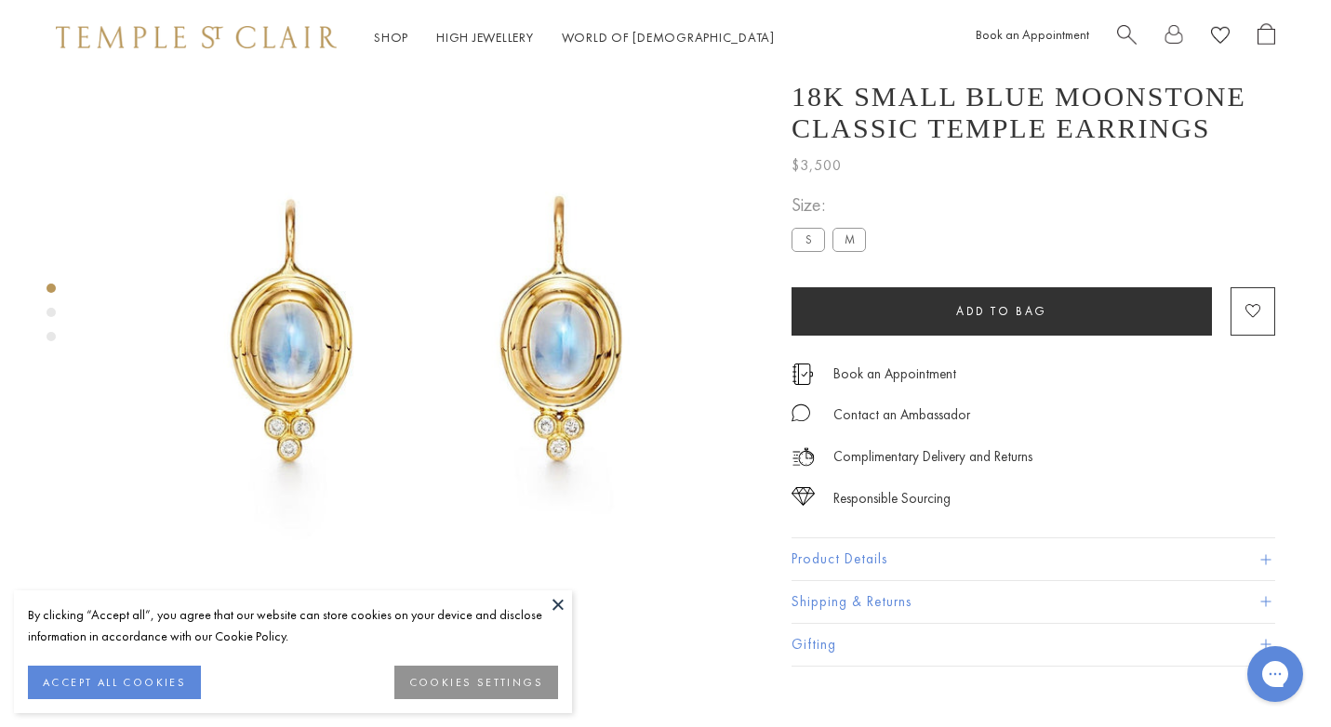
click at [54, 308] on div "Product gallery navigation" at bounding box center [50, 312] width 9 height 9
